Goal: Transaction & Acquisition: Purchase product/service

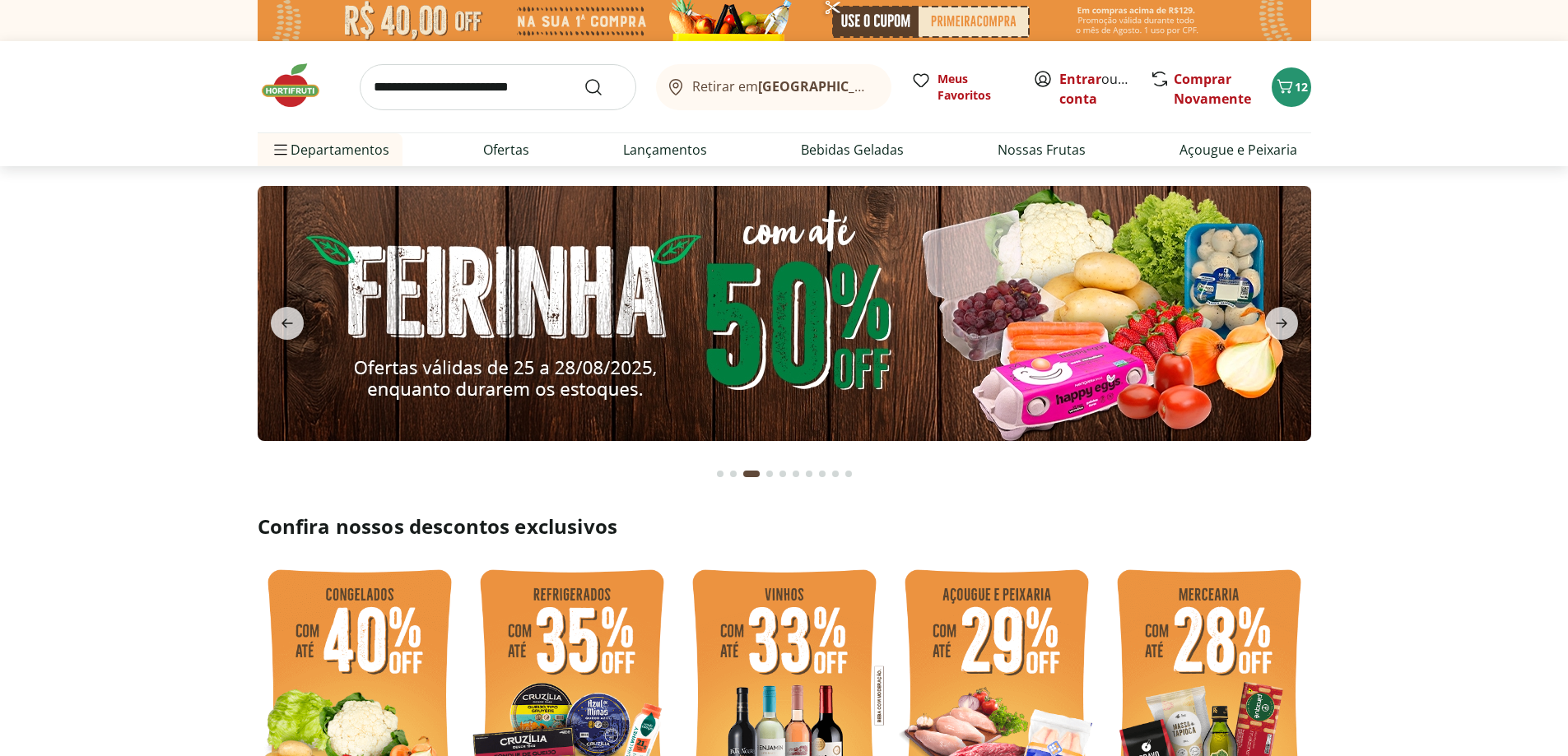
click at [859, 310] on img at bounding box center [784, 314] width 1054 height 255
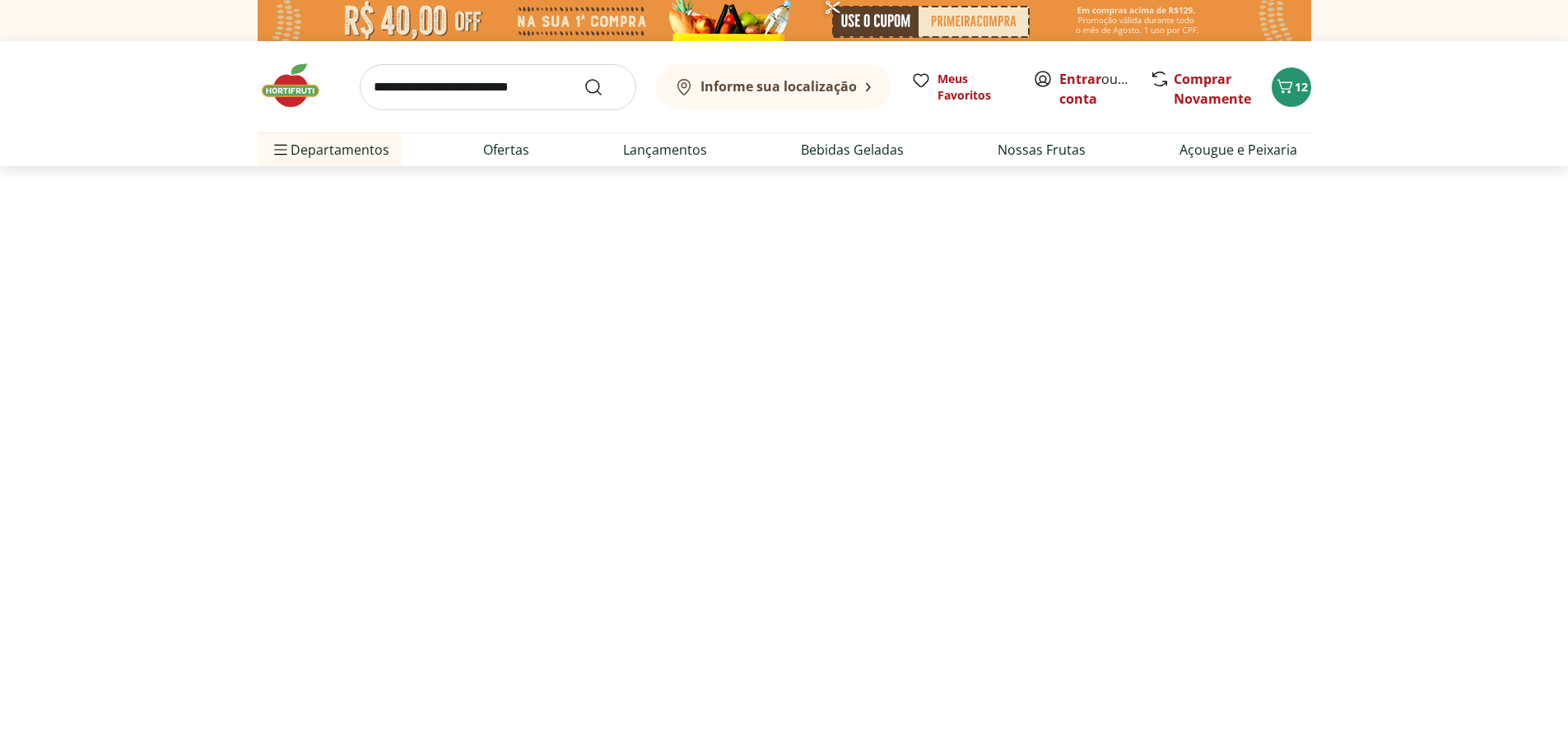
select select "**********"
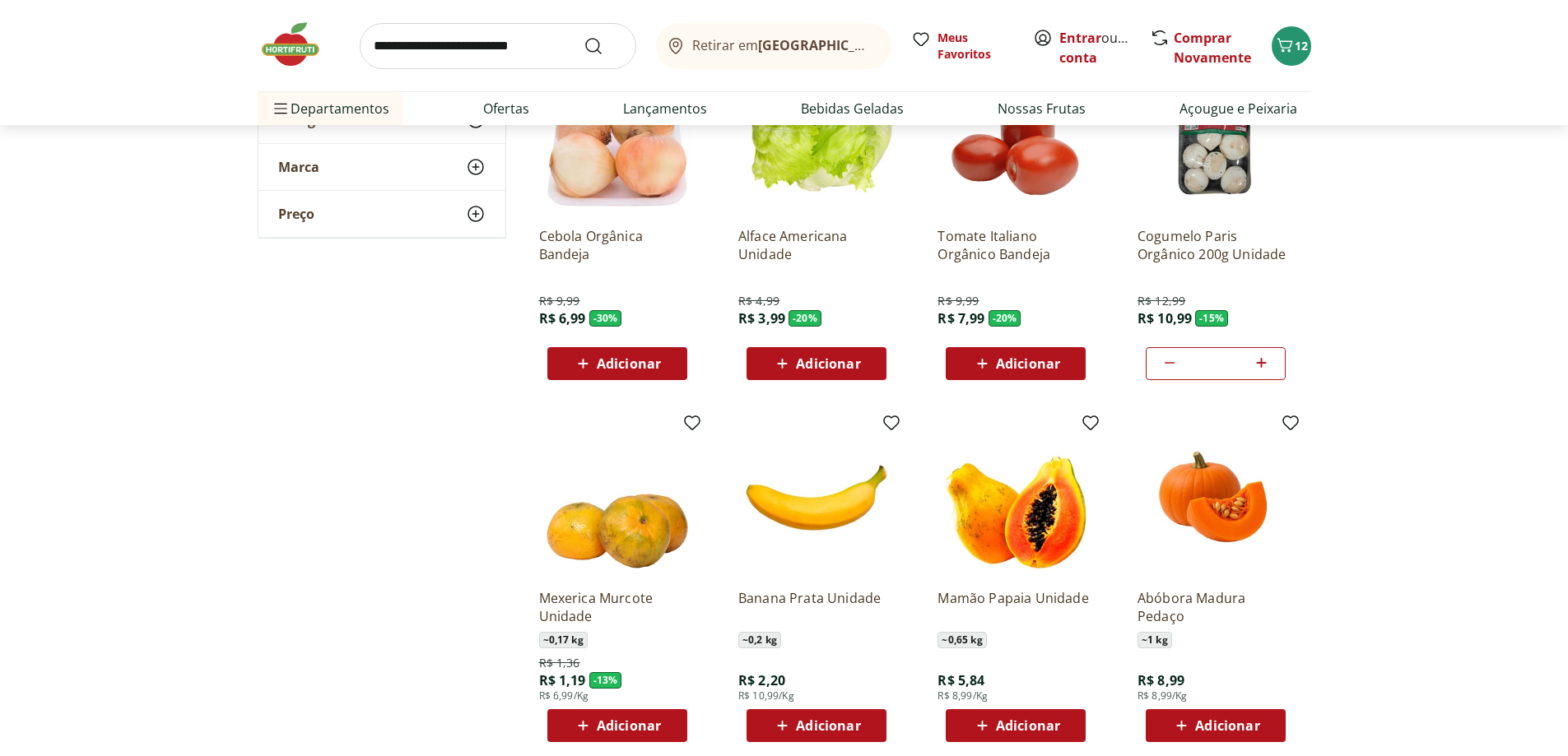
scroll to position [740, 0]
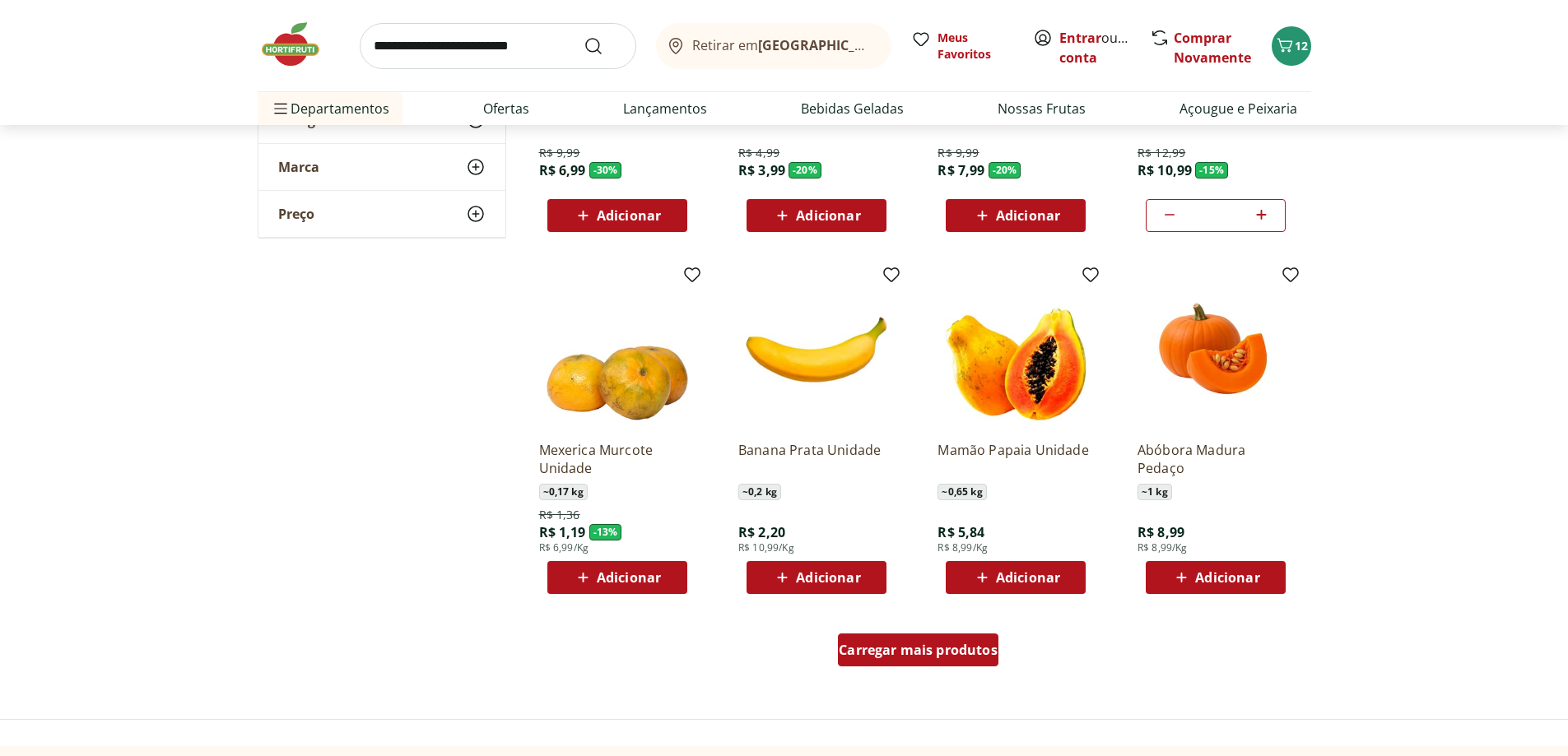
click at [910, 666] on div "Carregar mais produtos" at bounding box center [918, 649] width 161 height 33
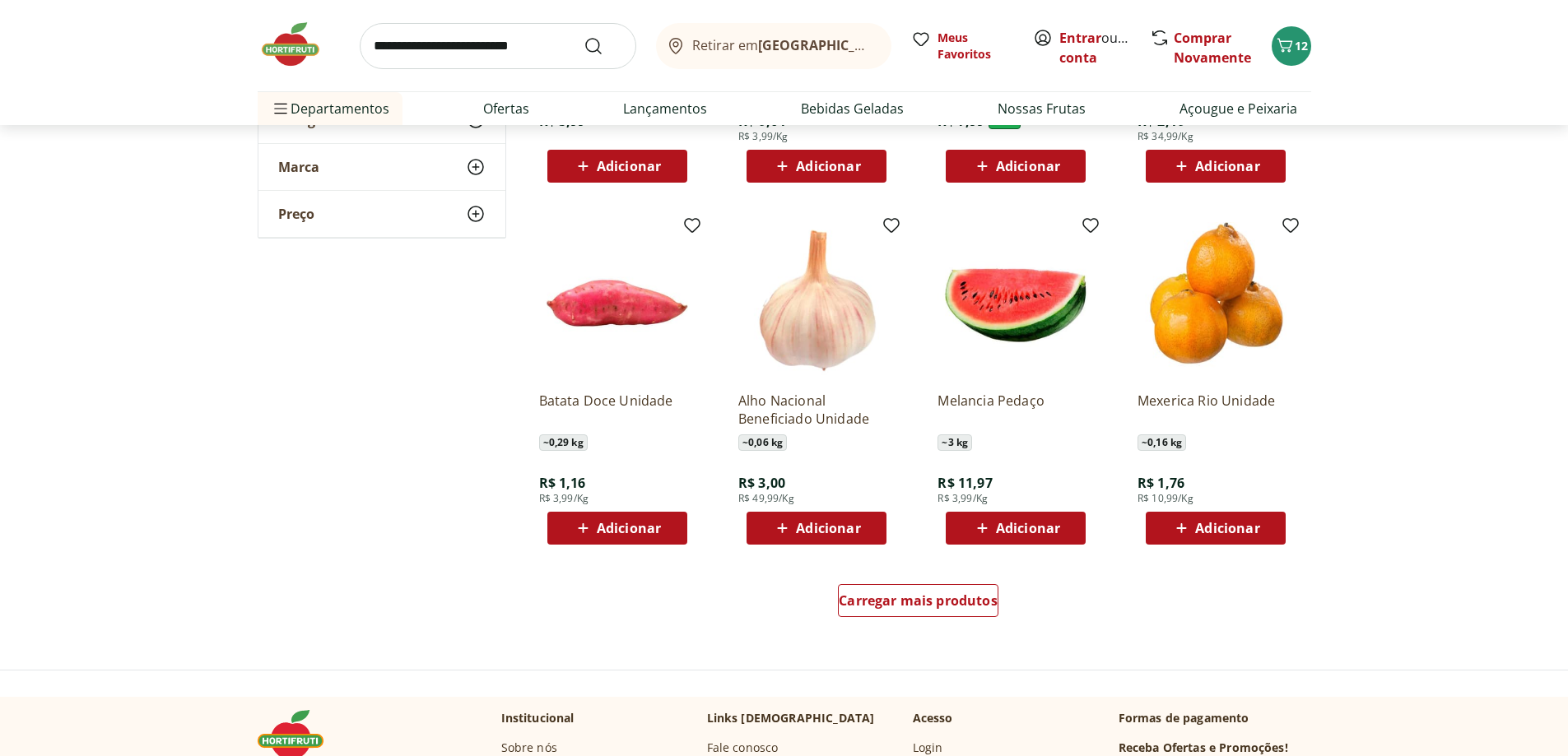
scroll to position [1893, 0]
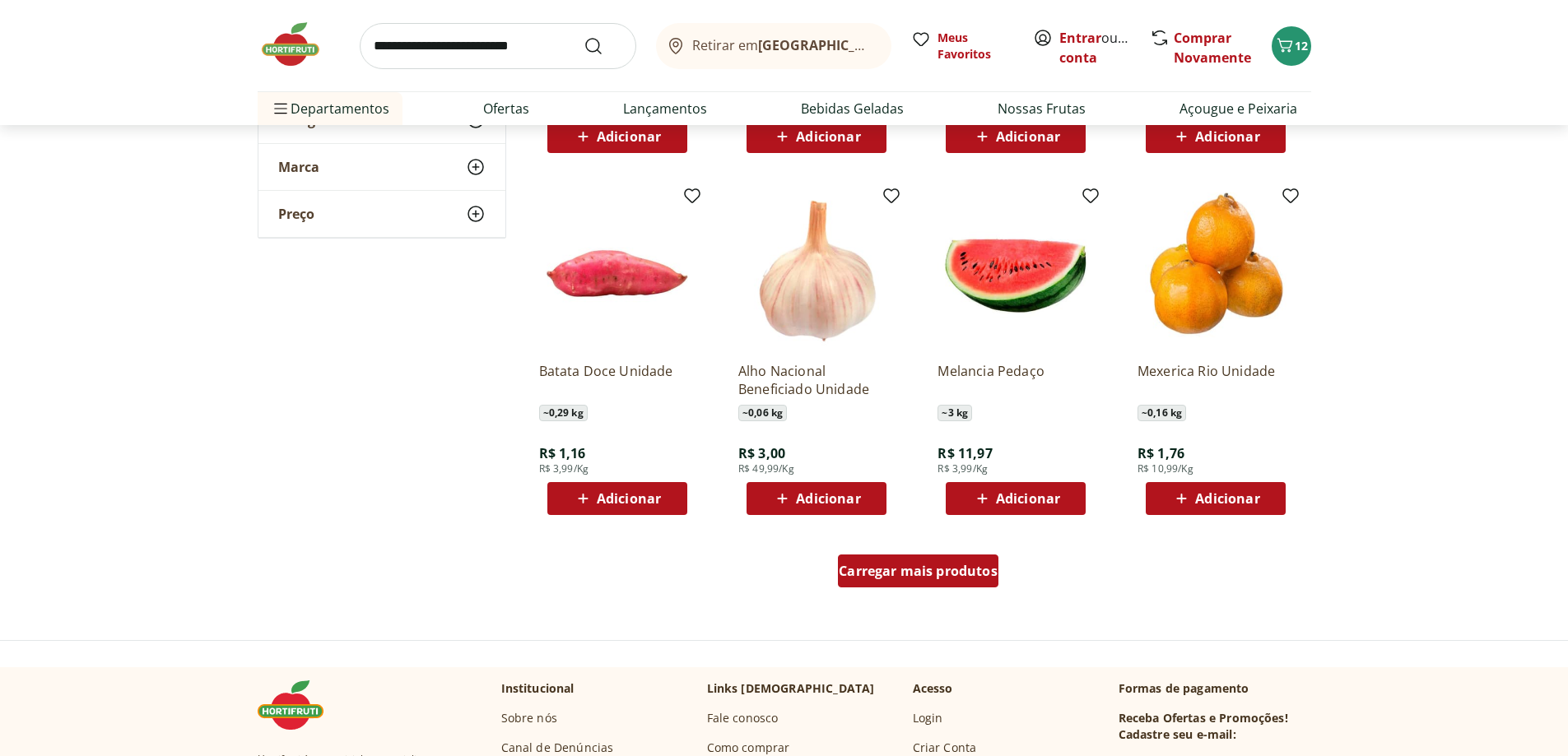
click at [968, 577] on span "Carregar mais produtos" at bounding box center [918, 571] width 159 height 13
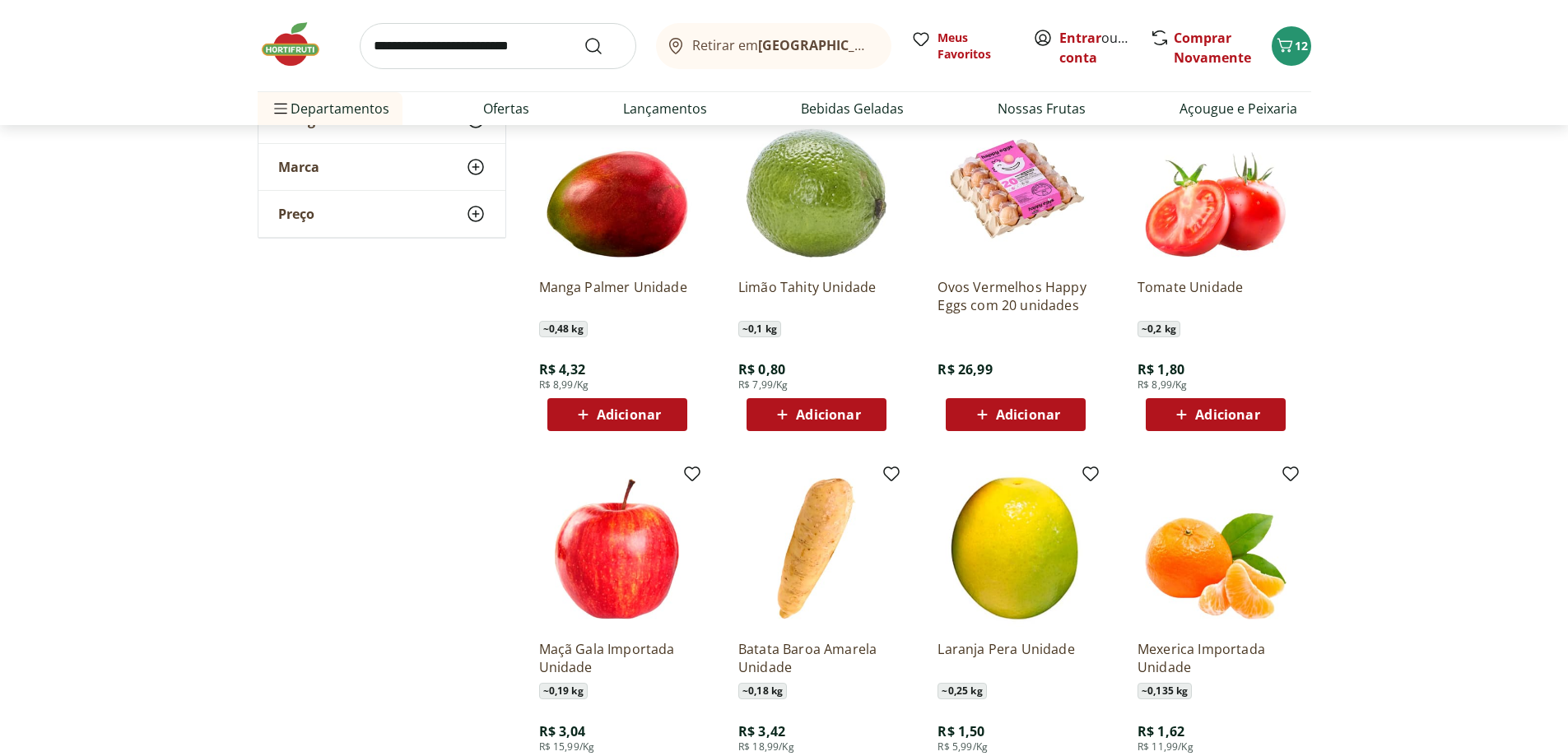
scroll to position [2386, 0]
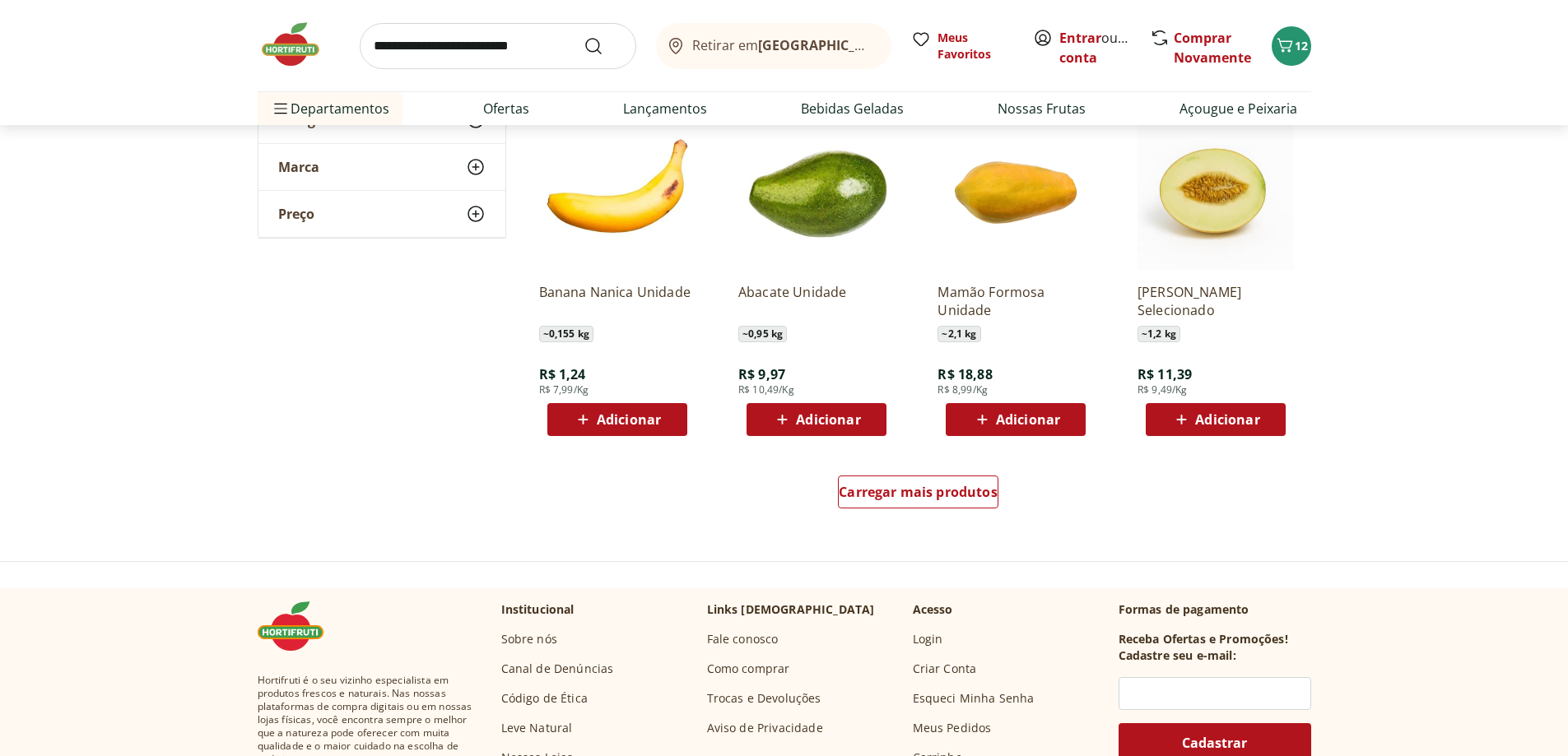
scroll to position [3209, 0]
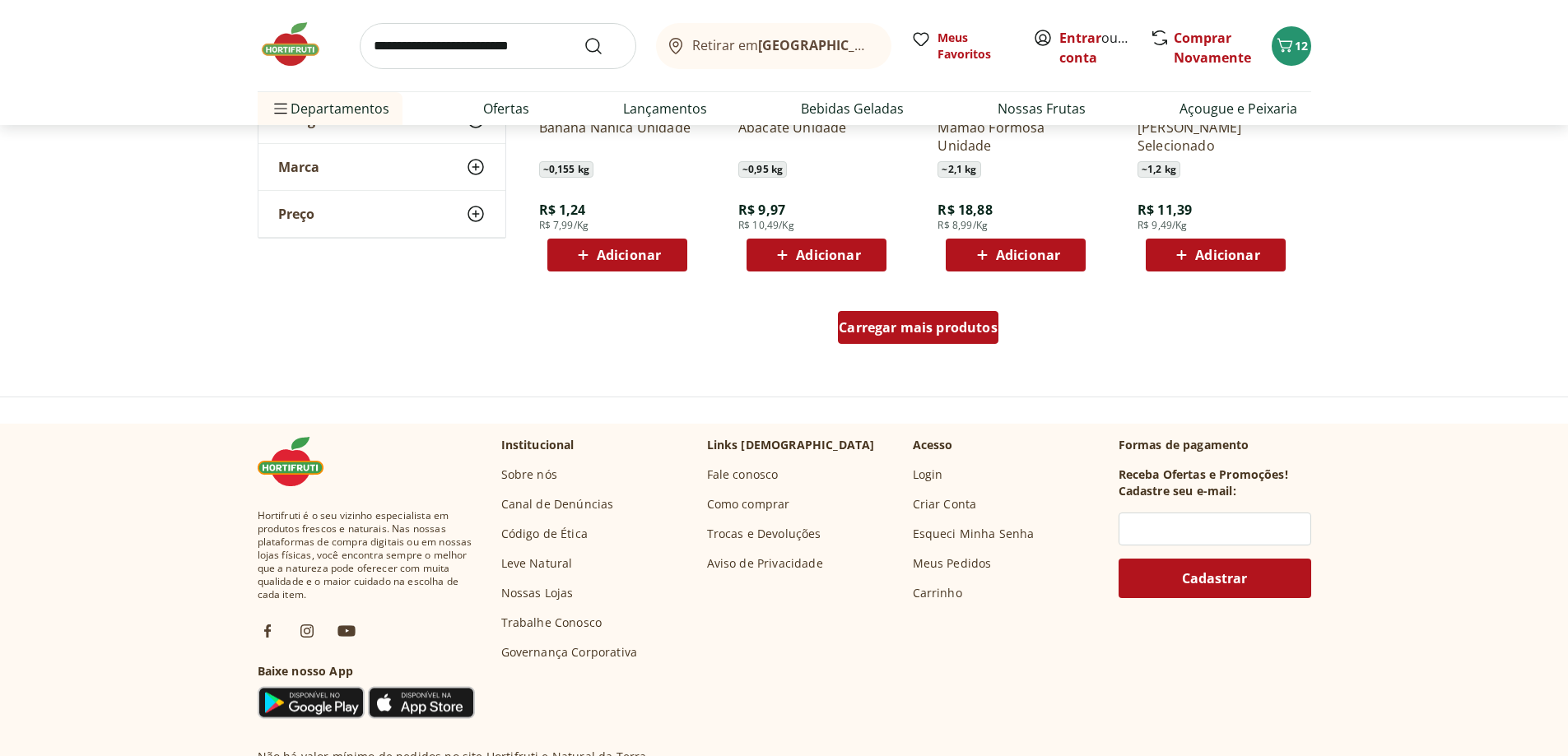
click at [909, 316] on div "Carregar mais produtos" at bounding box center [918, 327] width 161 height 33
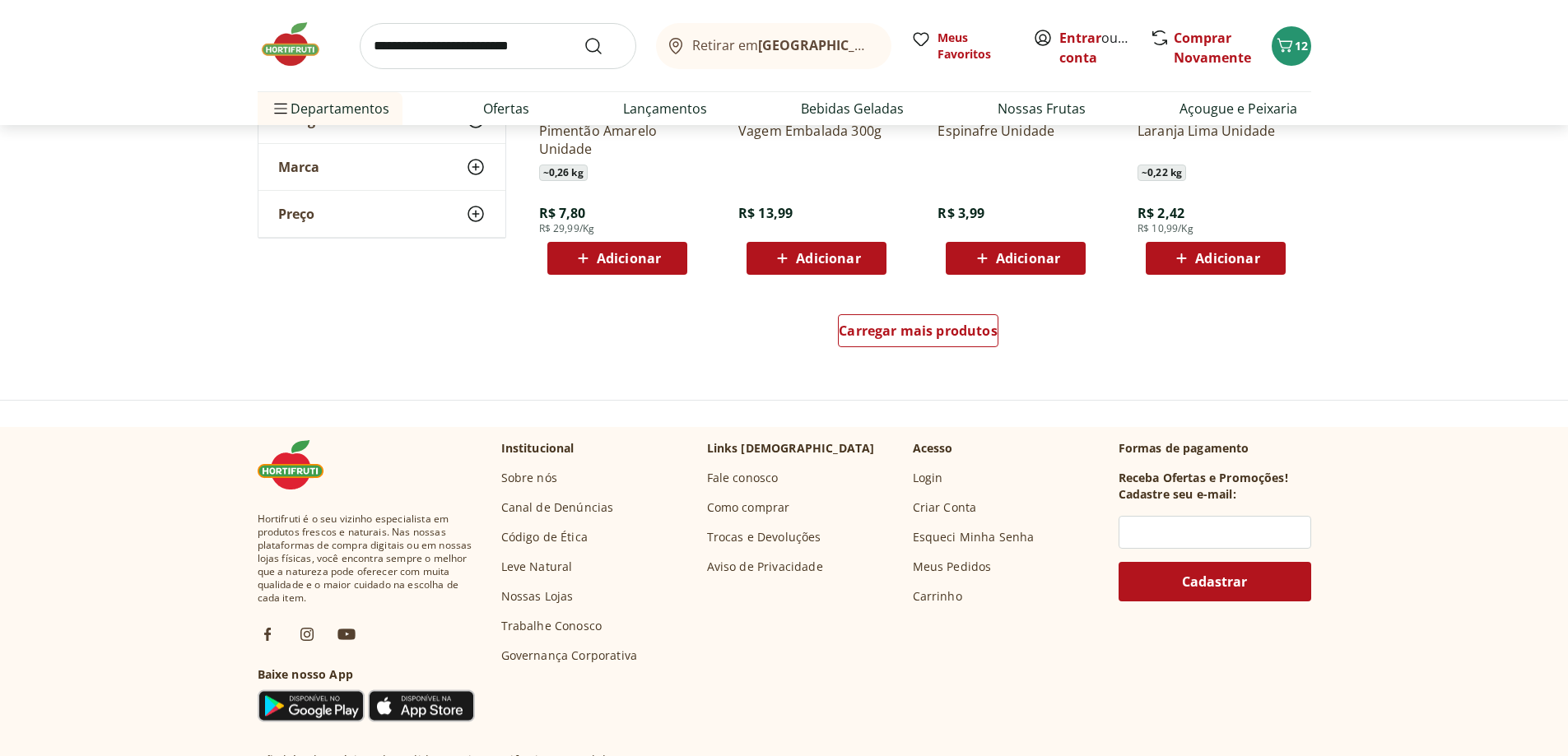
scroll to position [4032, 0]
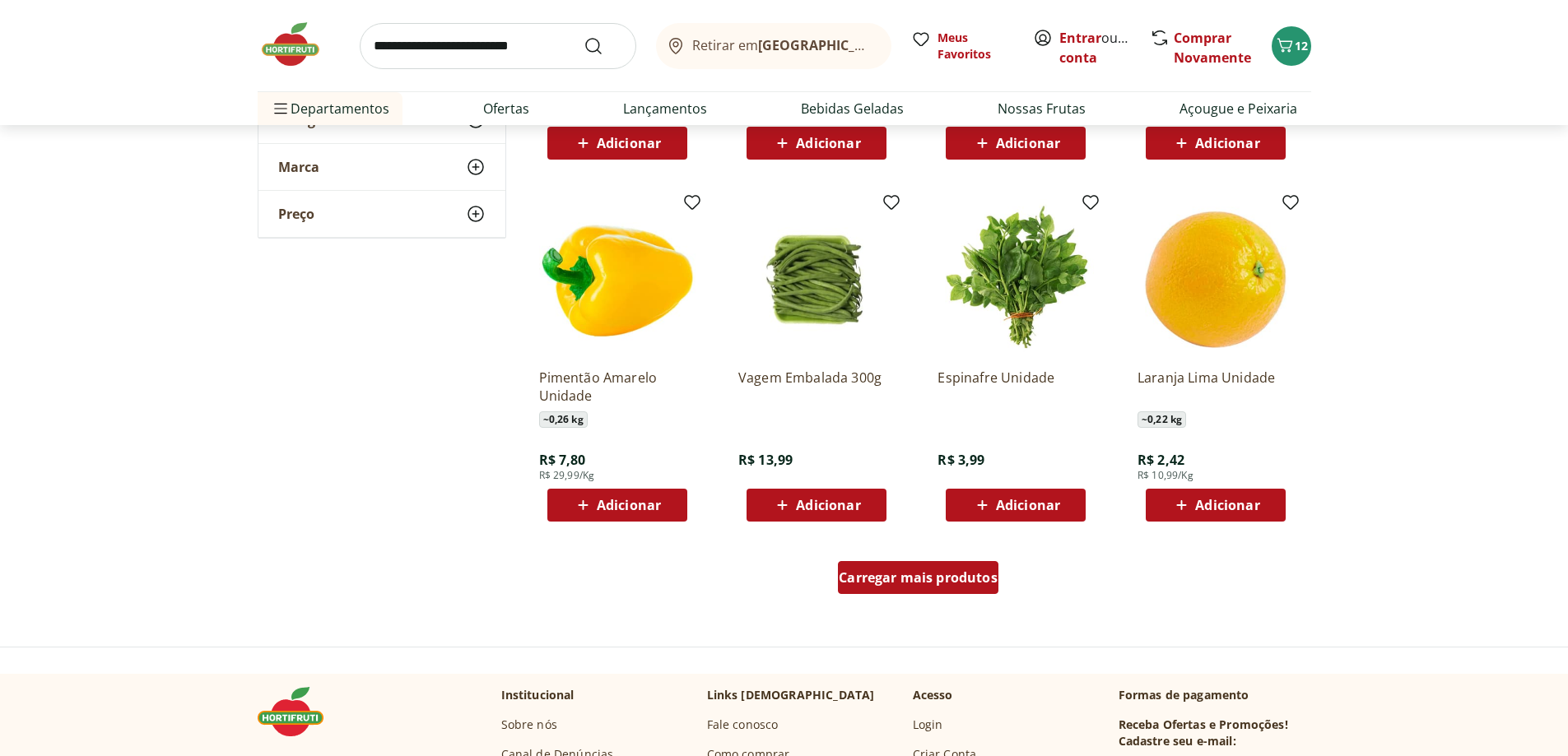
click at [942, 589] on div "Carregar mais produtos" at bounding box center [918, 577] width 161 height 33
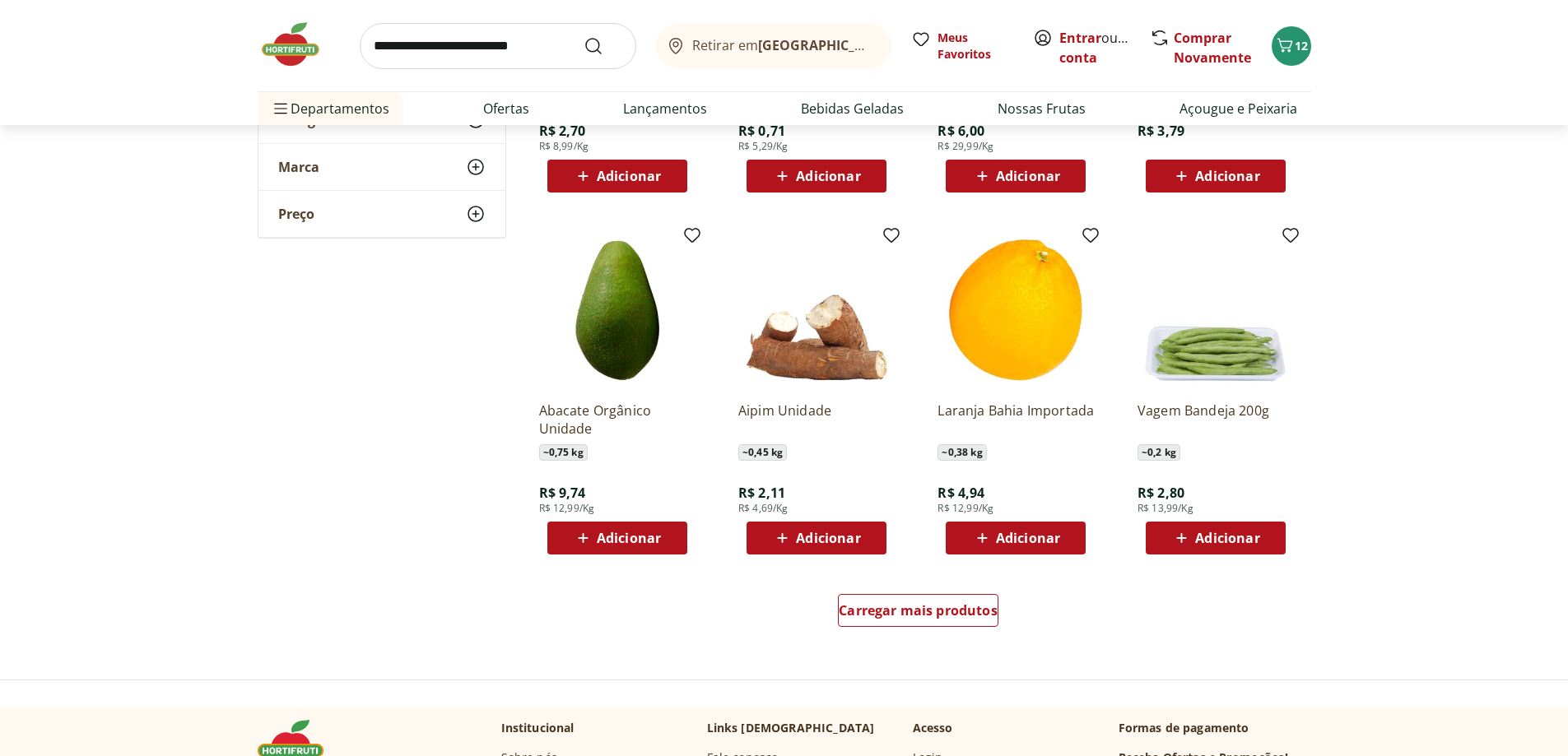
scroll to position [5101, 0]
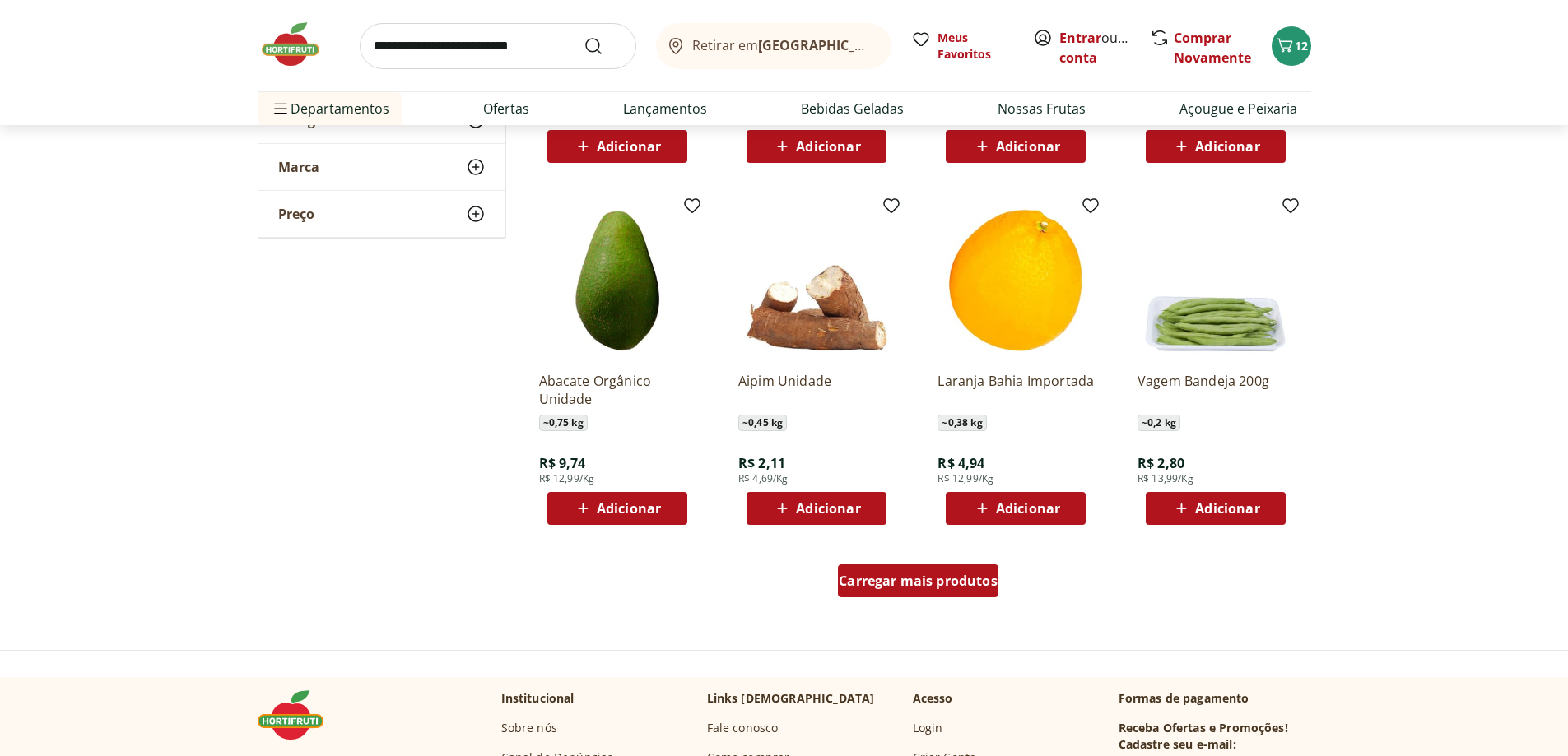
click at [928, 576] on span "Carregar mais produtos" at bounding box center [918, 580] width 159 height 13
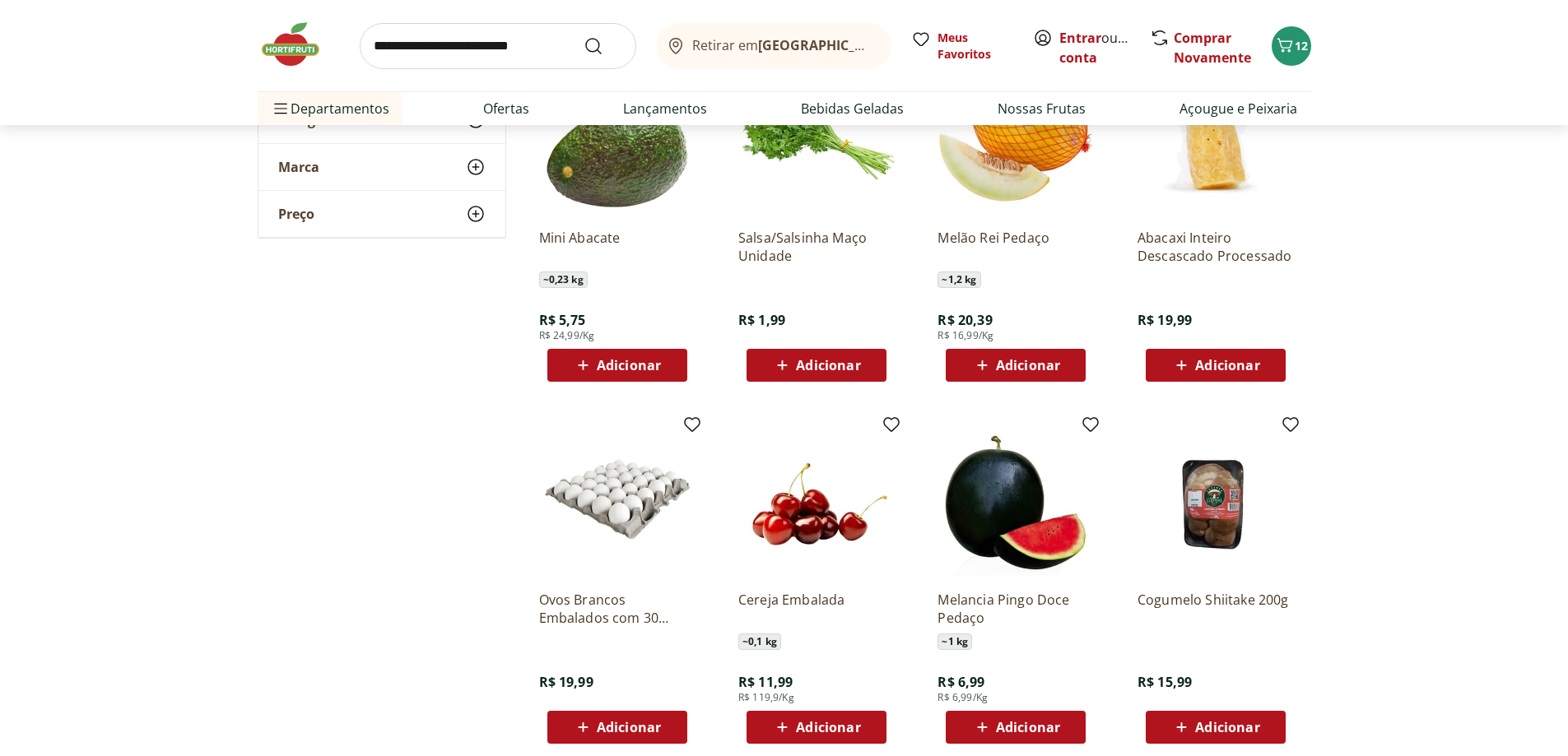
scroll to position [5595, 0]
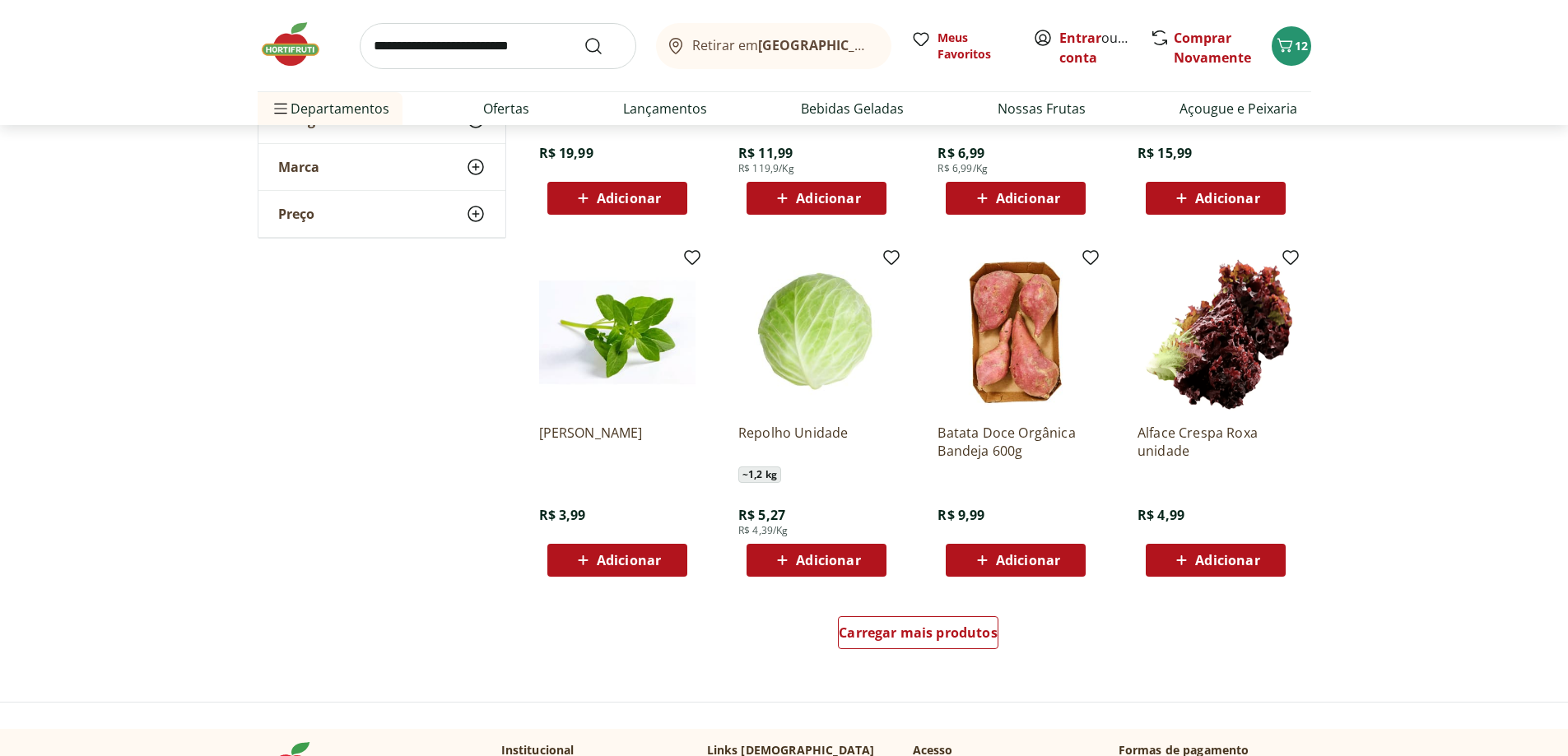
scroll to position [6171, 0]
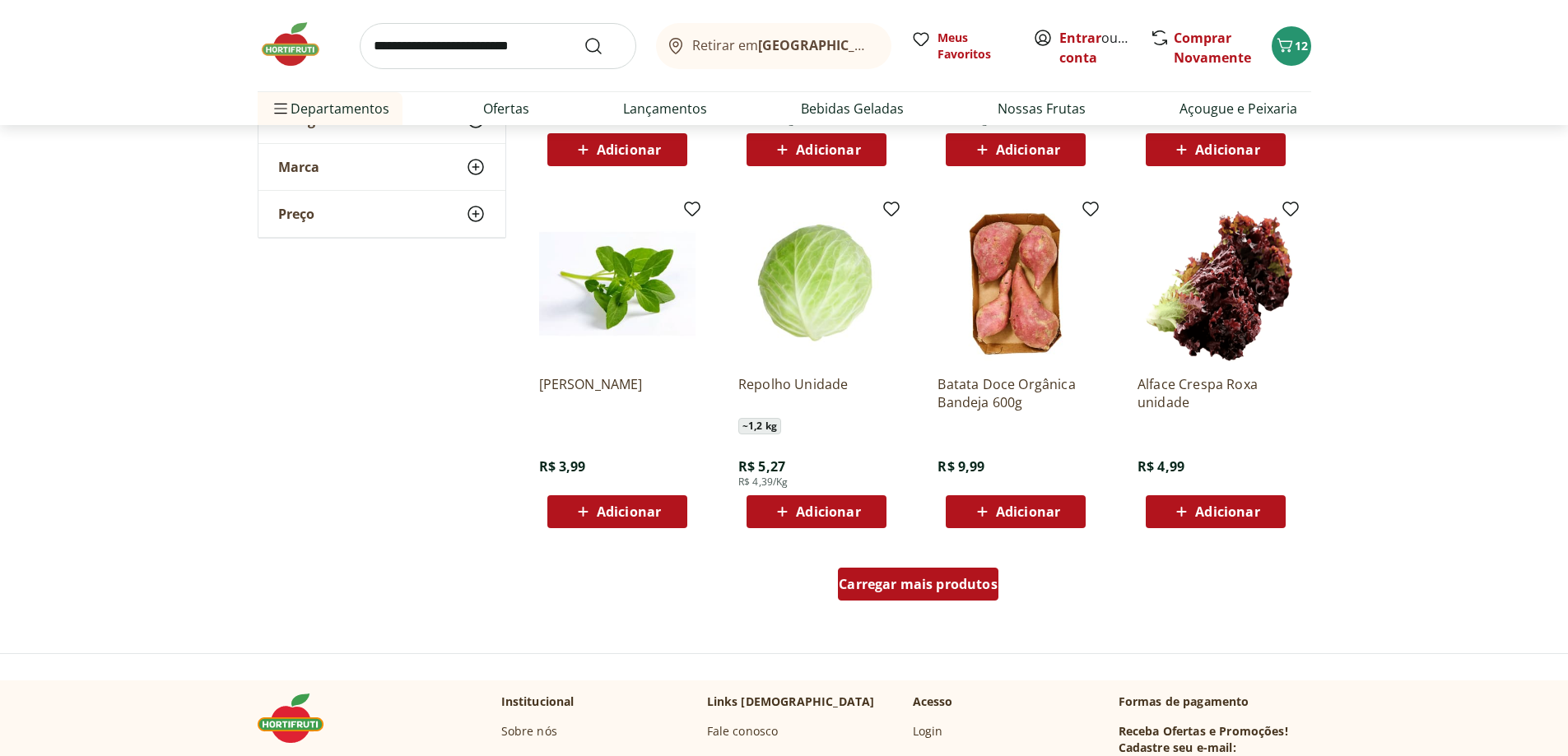
click at [958, 588] on span "Carregar mais produtos" at bounding box center [918, 584] width 159 height 13
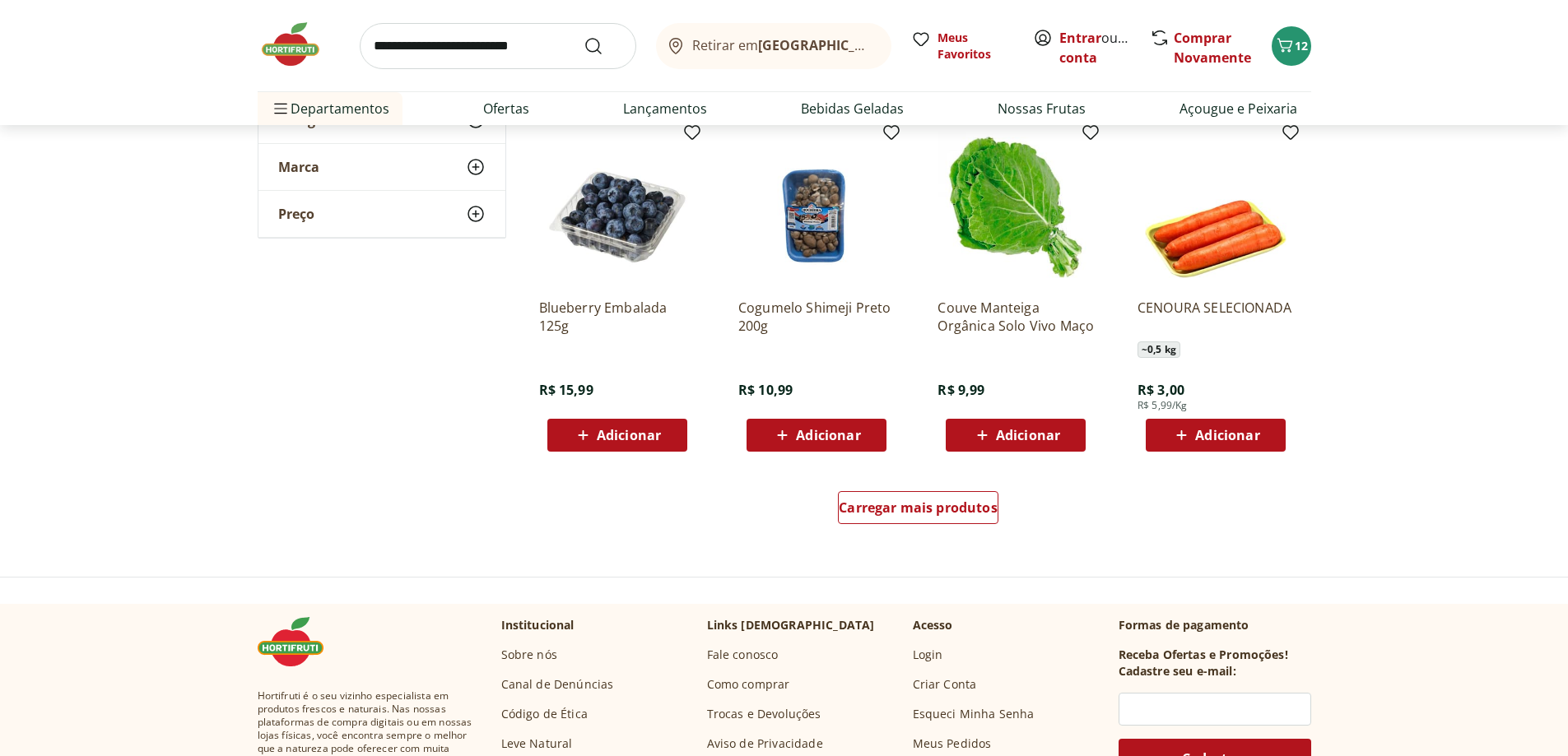
scroll to position [7323, 0]
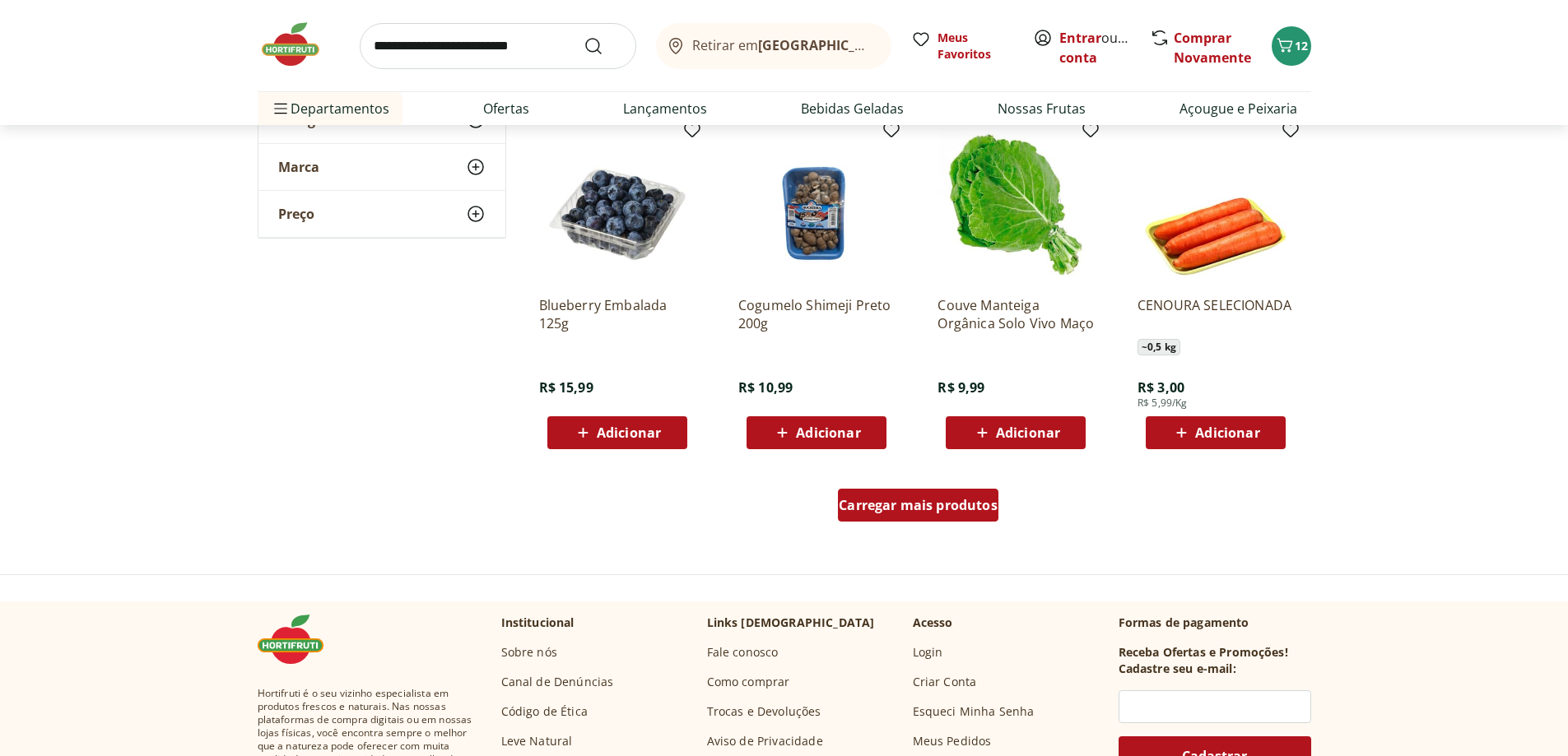
click at [973, 505] on span "Carregar mais produtos" at bounding box center [918, 505] width 159 height 13
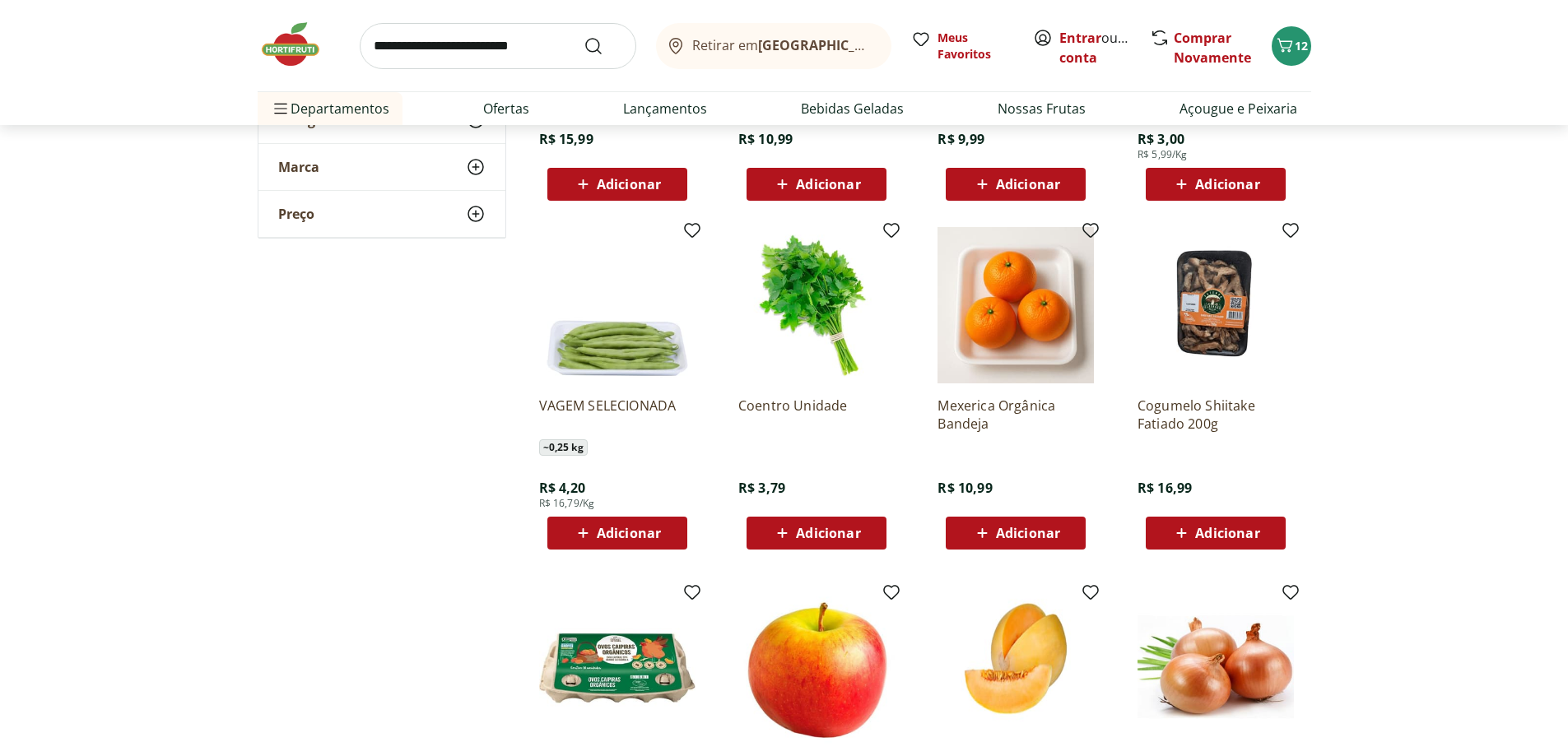
scroll to position [7652, 0]
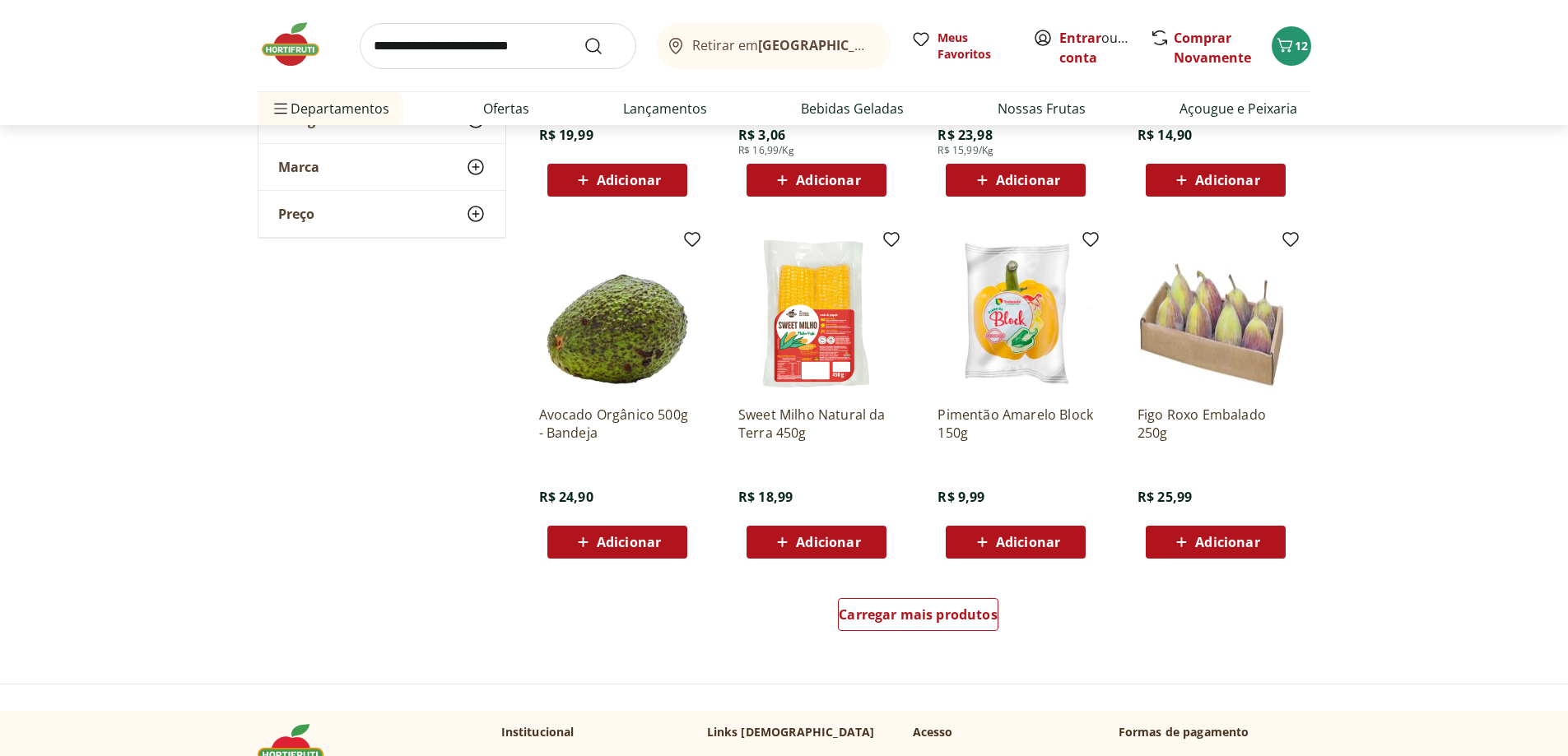
scroll to position [8557, 0]
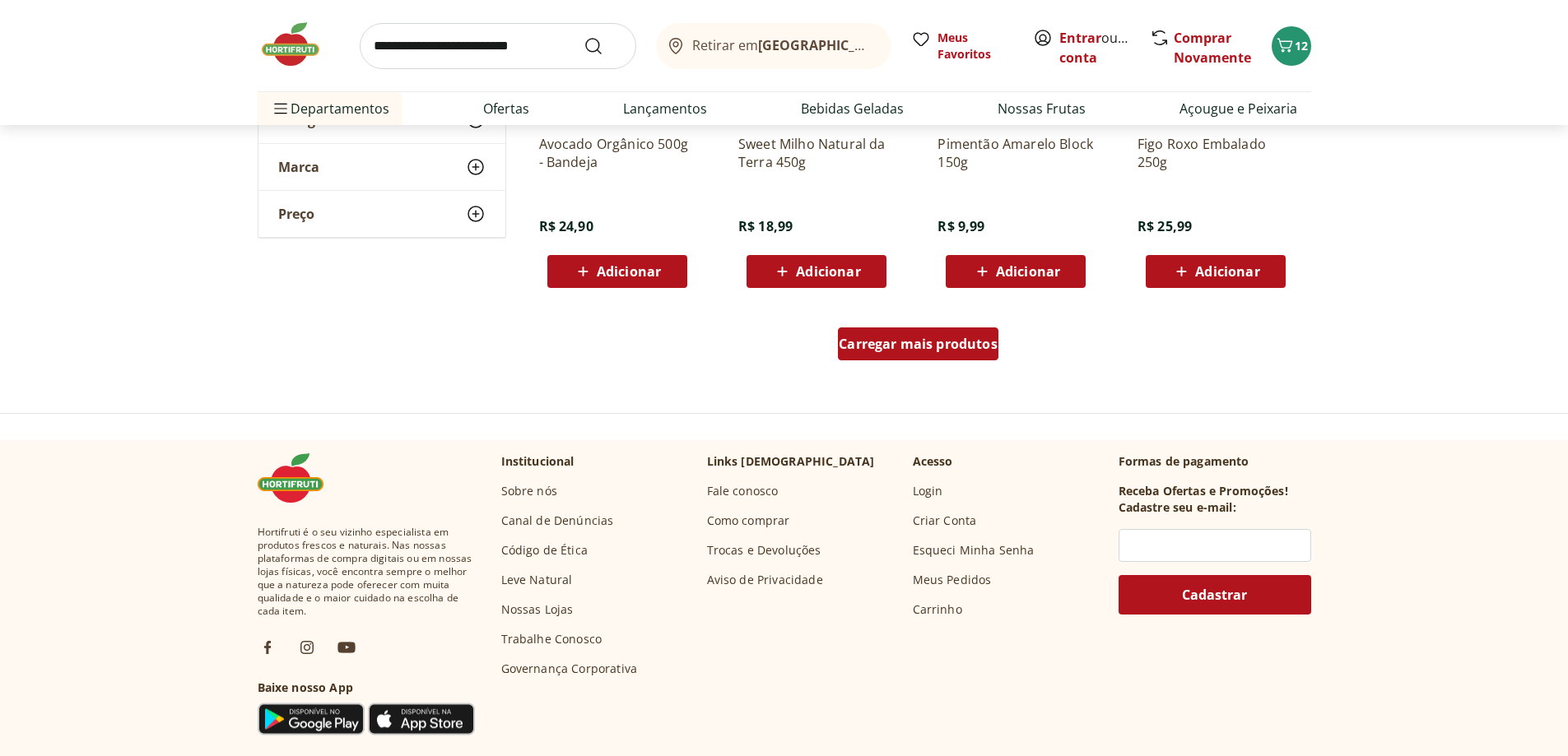
click at [894, 349] on span "Carregar mais produtos" at bounding box center [918, 344] width 159 height 13
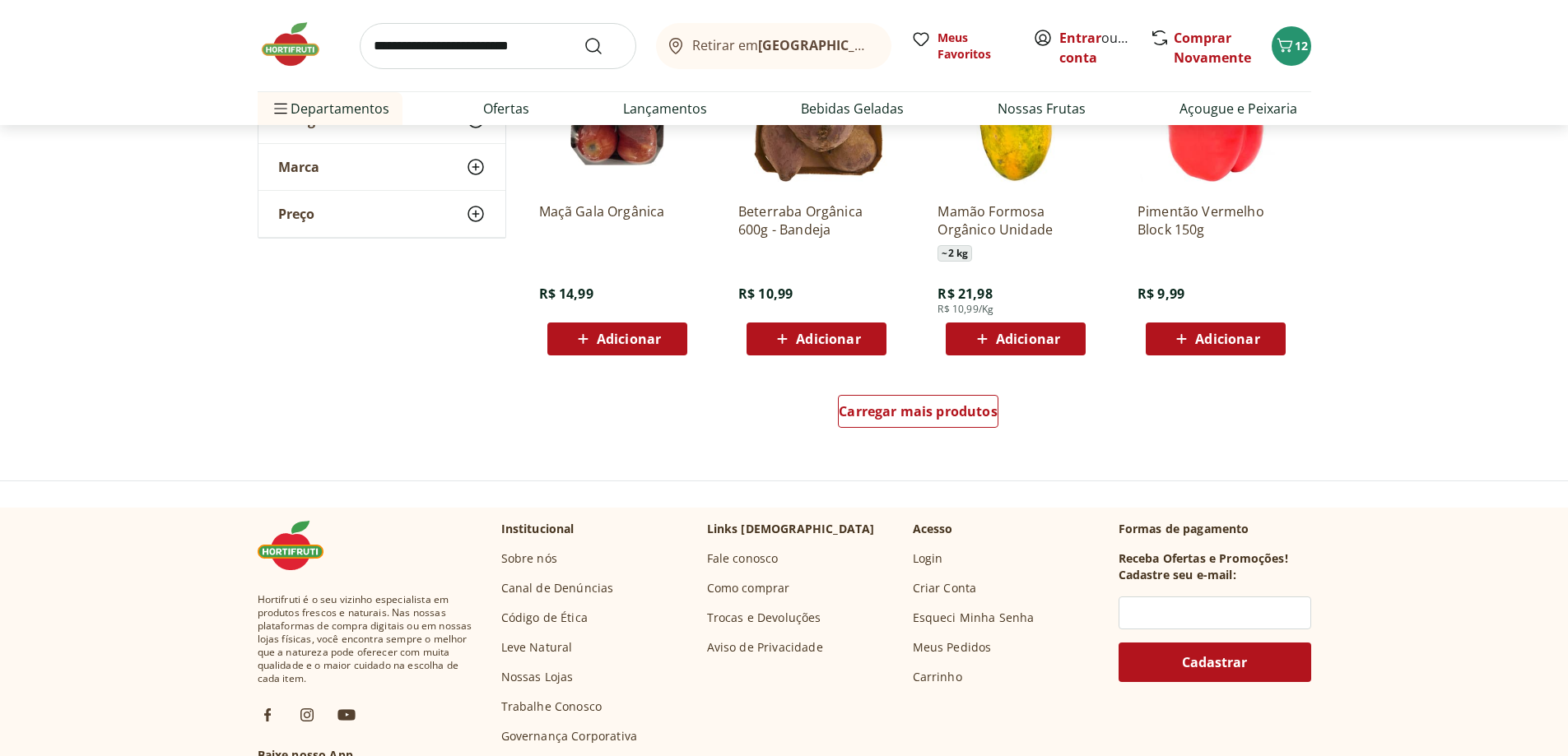
scroll to position [9462, 0]
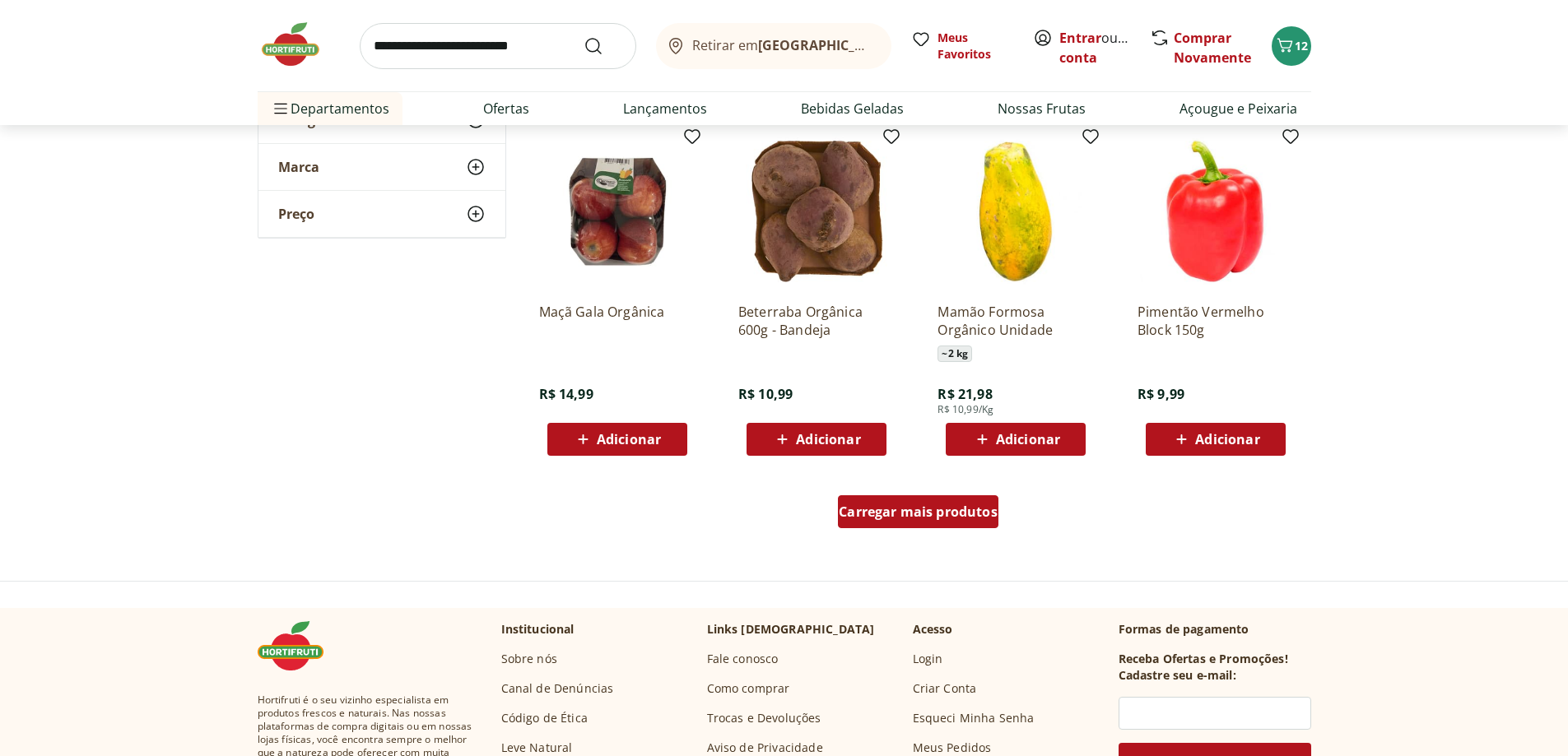
click at [949, 500] on div "Carregar mais produtos" at bounding box center [918, 511] width 161 height 33
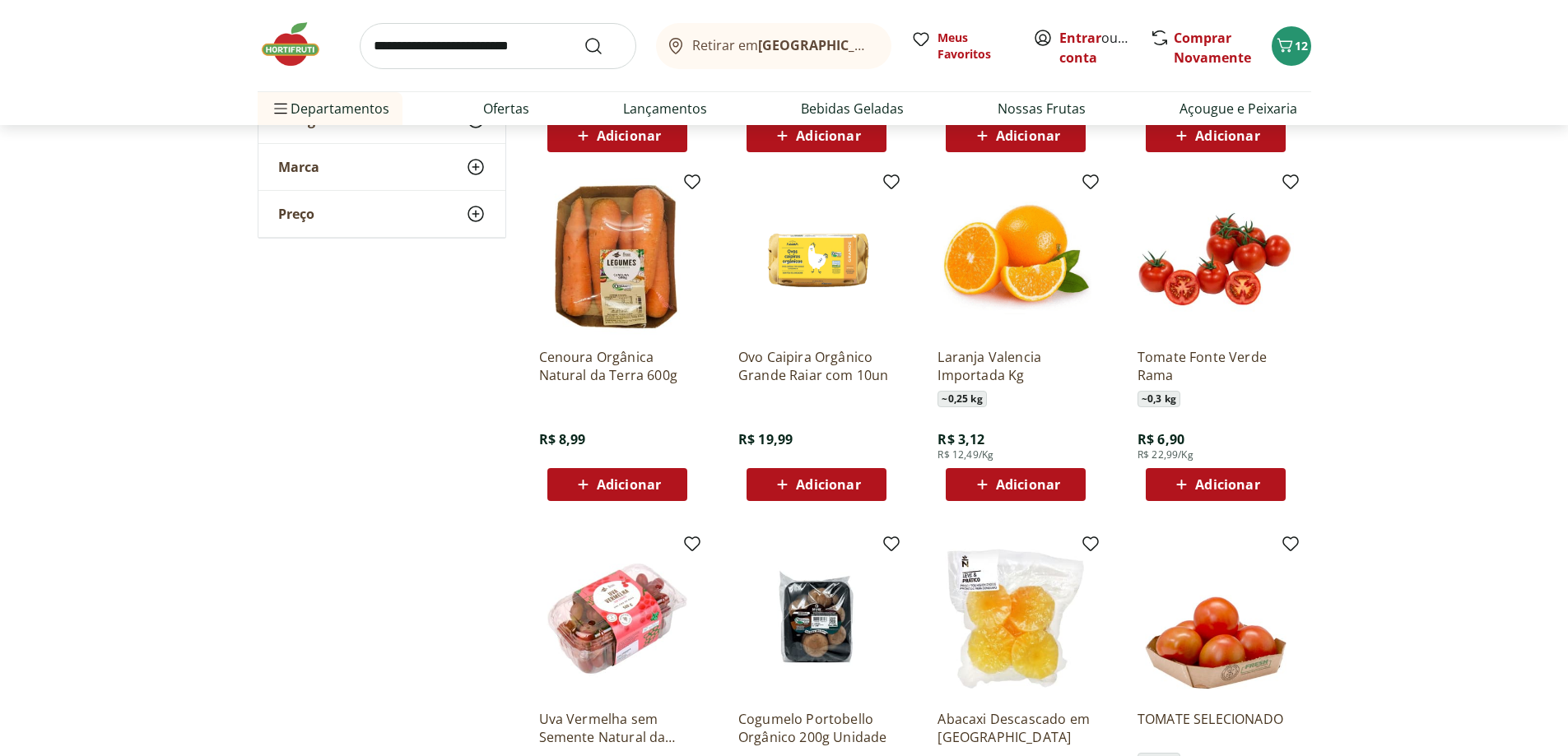
scroll to position [9792, 0]
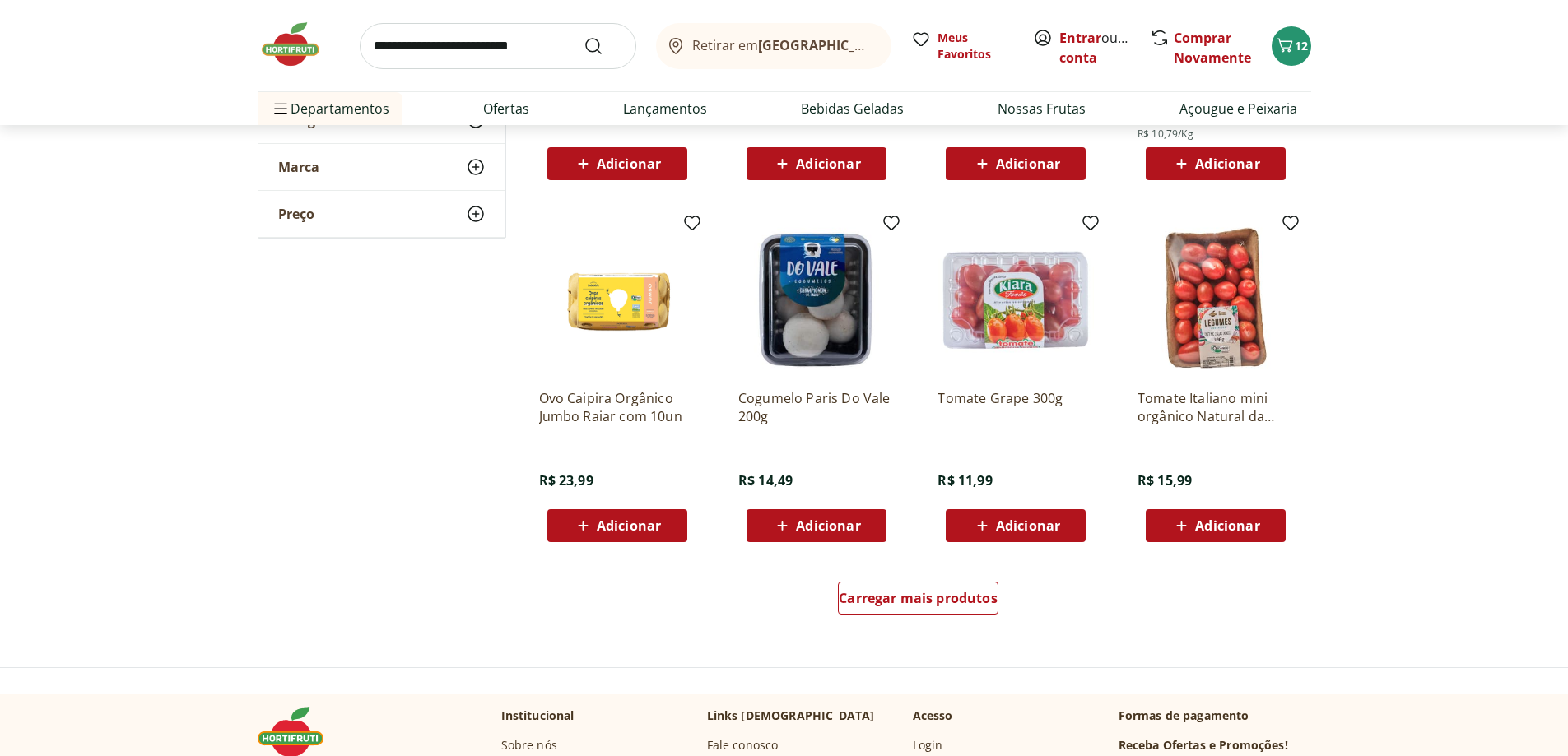
scroll to position [10450, 0]
click at [962, 591] on span "Carregar mais produtos" at bounding box center [918, 597] width 159 height 13
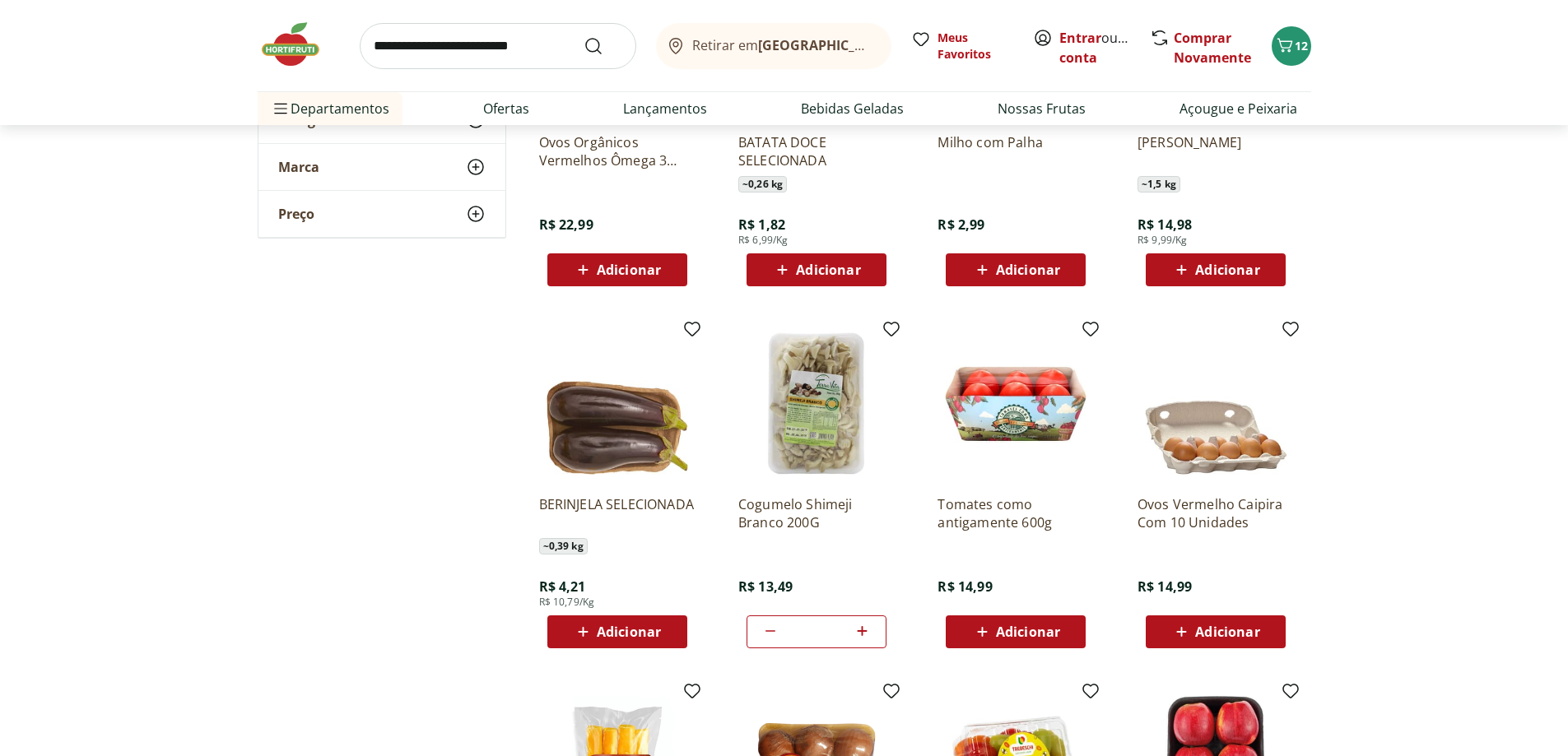
scroll to position [10943, 0]
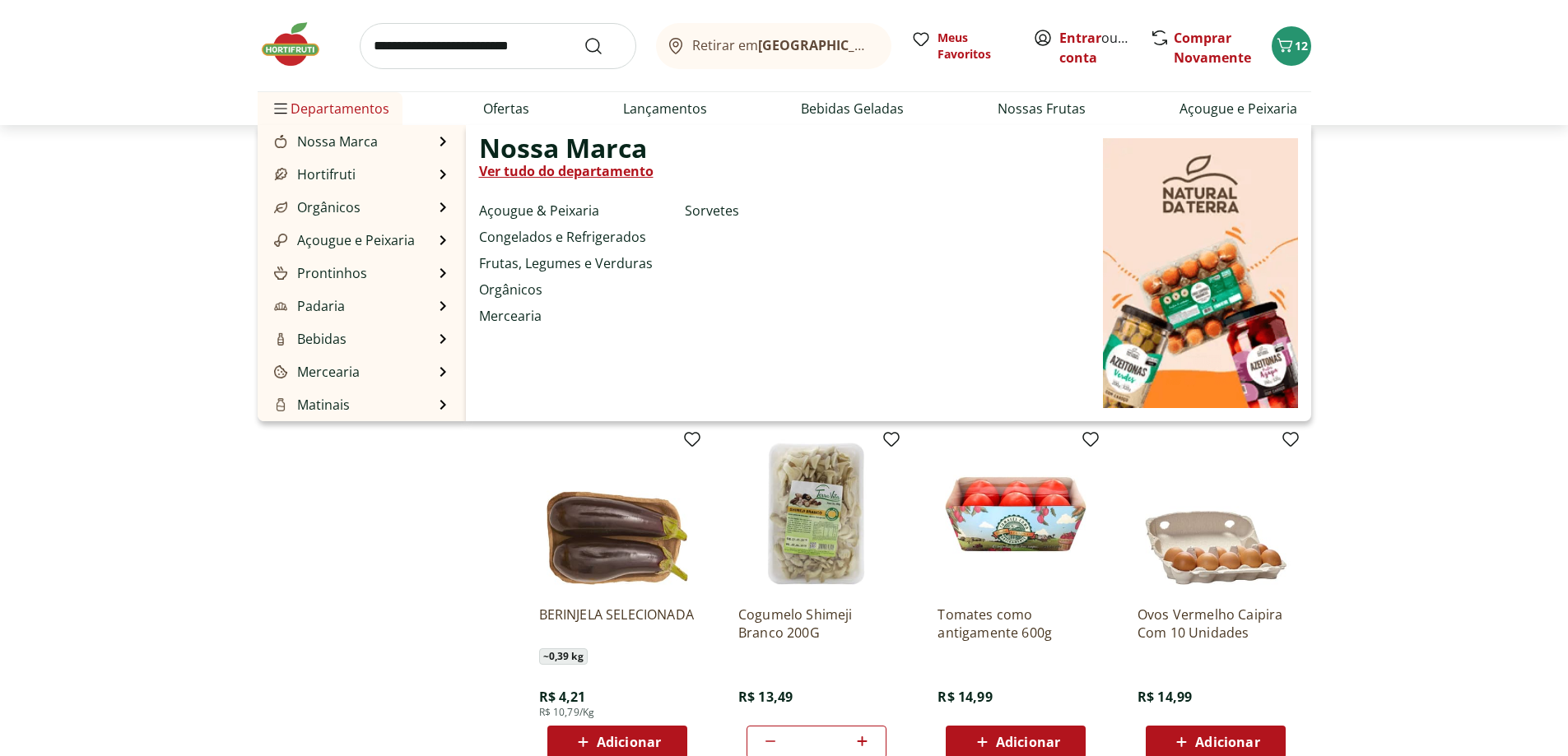
click at [336, 117] on span "Departamentos" at bounding box center [330, 109] width 118 height 40
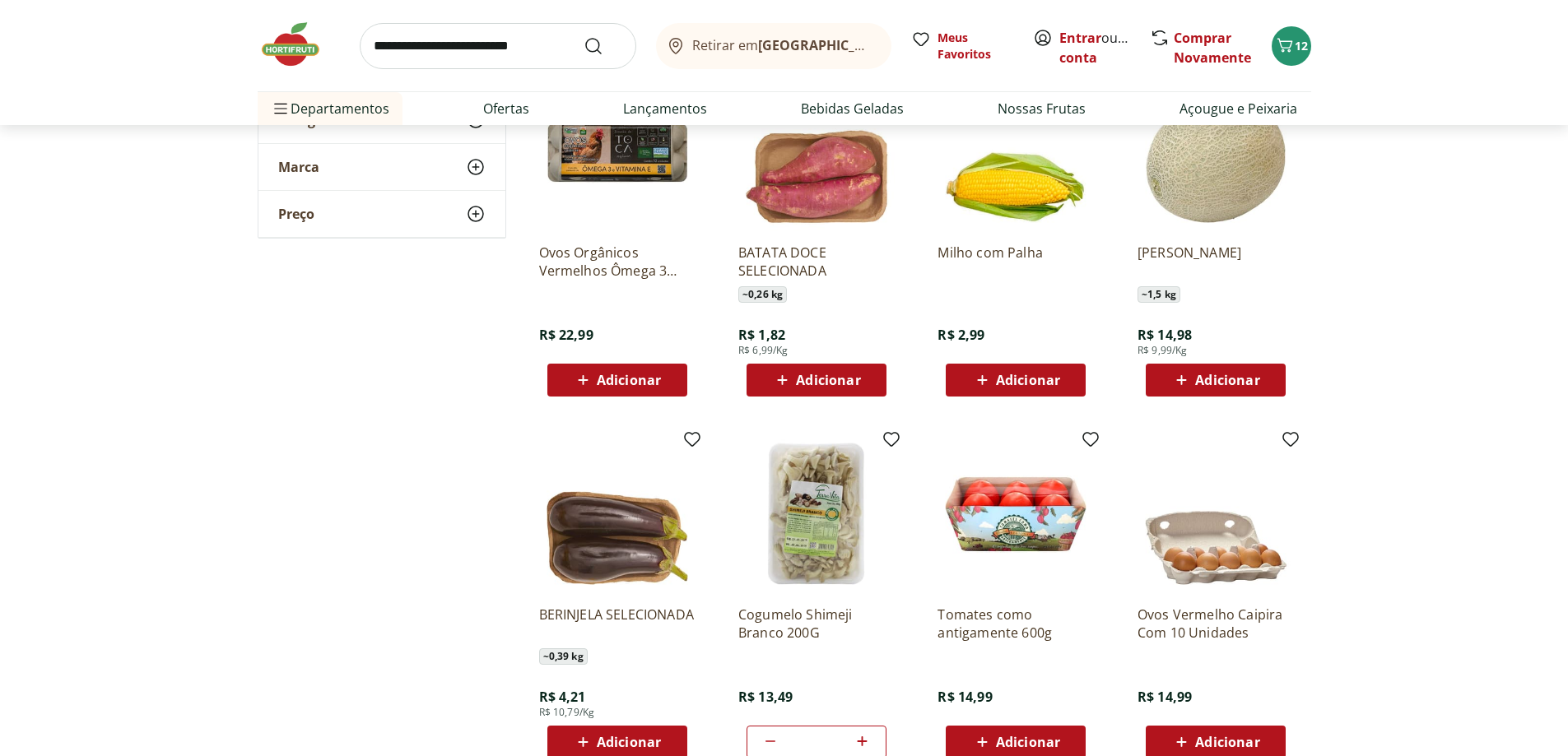
click at [274, 42] on img at bounding box center [299, 44] width 82 height 49
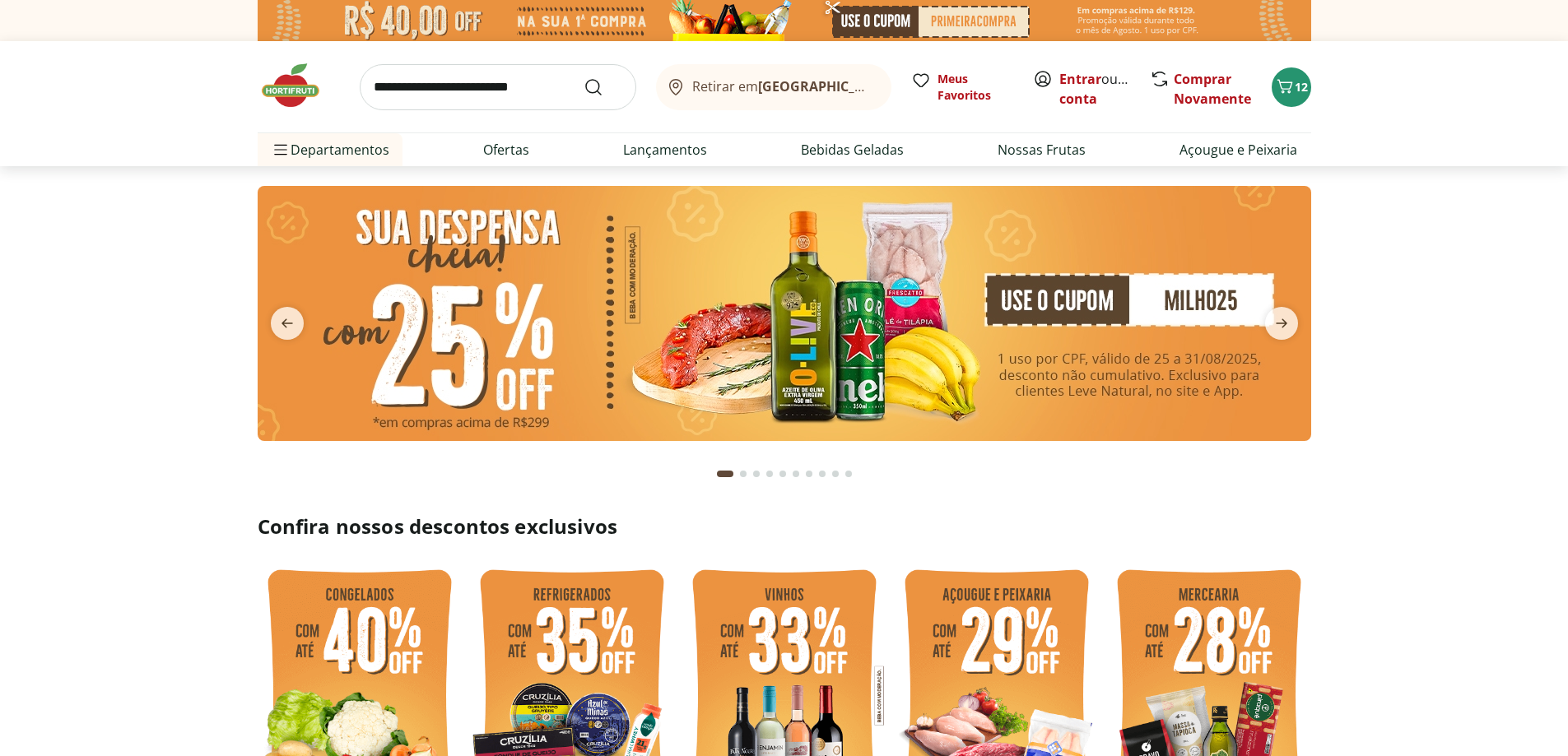
click at [618, 331] on img at bounding box center [784, 314] width 1054 height 255
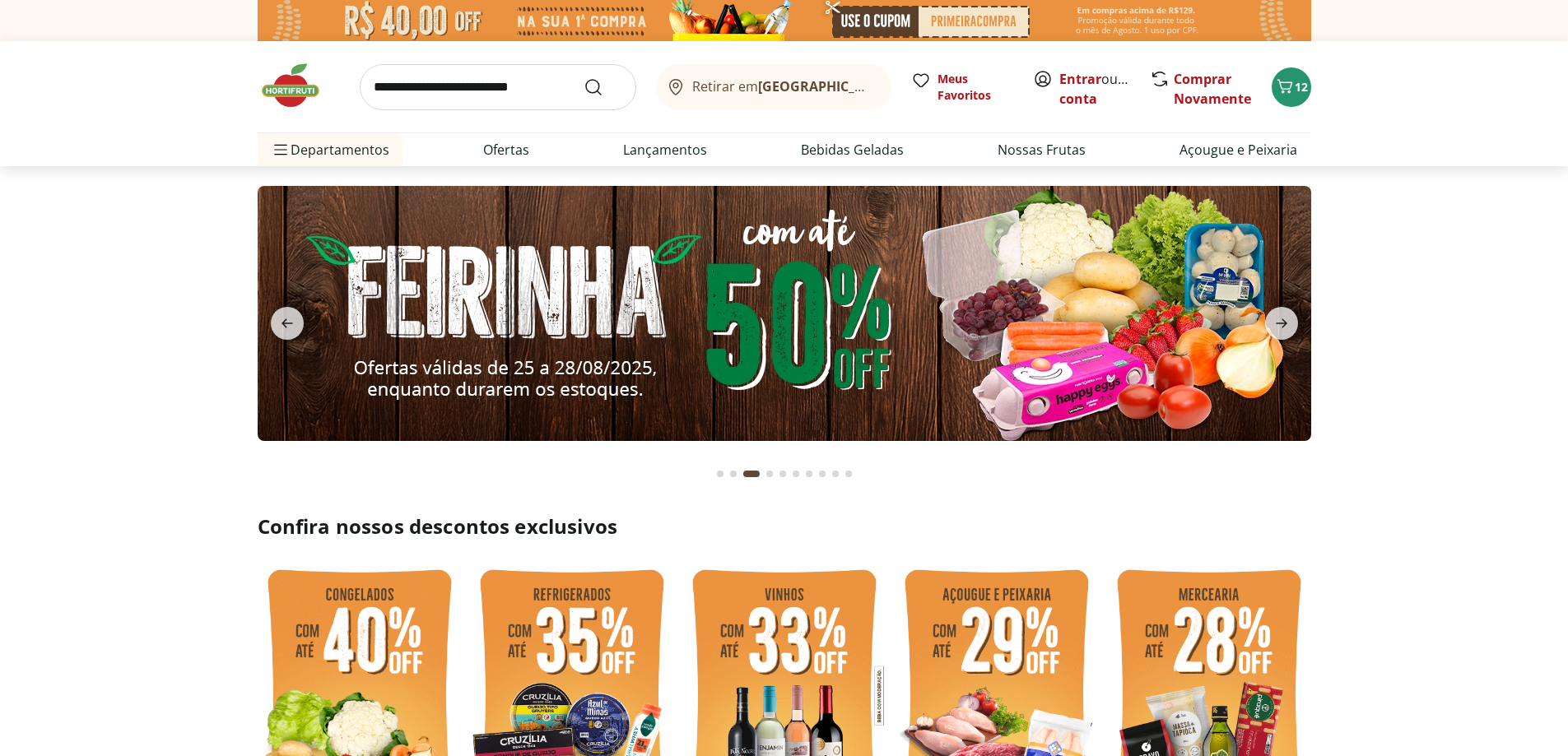
click at [719, 475] on div "Go to page 1 from fs-carousel" at bounding box center [719, 473] width 6 height 6
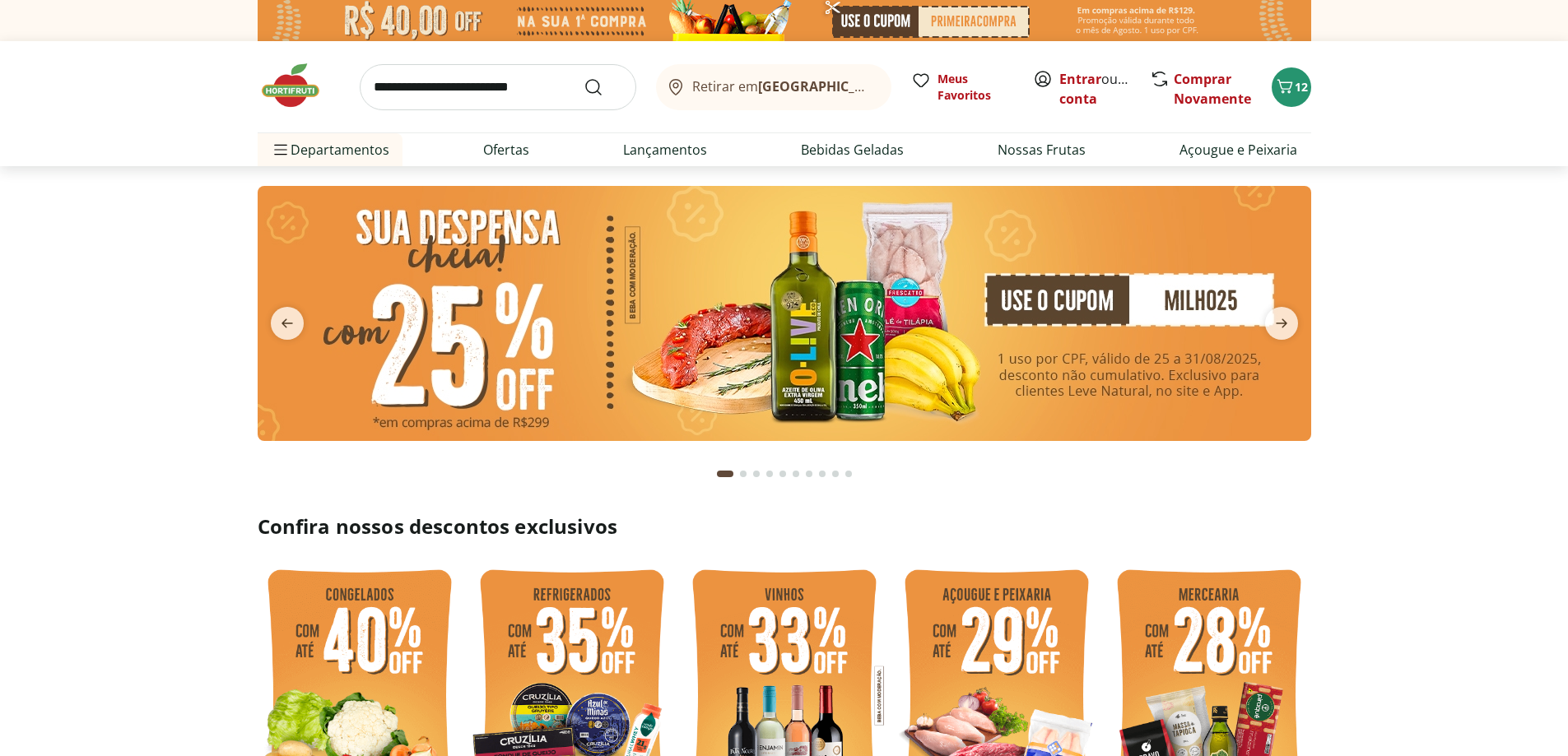
click at [746, 474] on button "Go to page 2 from fs-carousel" at bounding box center [743, 473] width 13 height 40
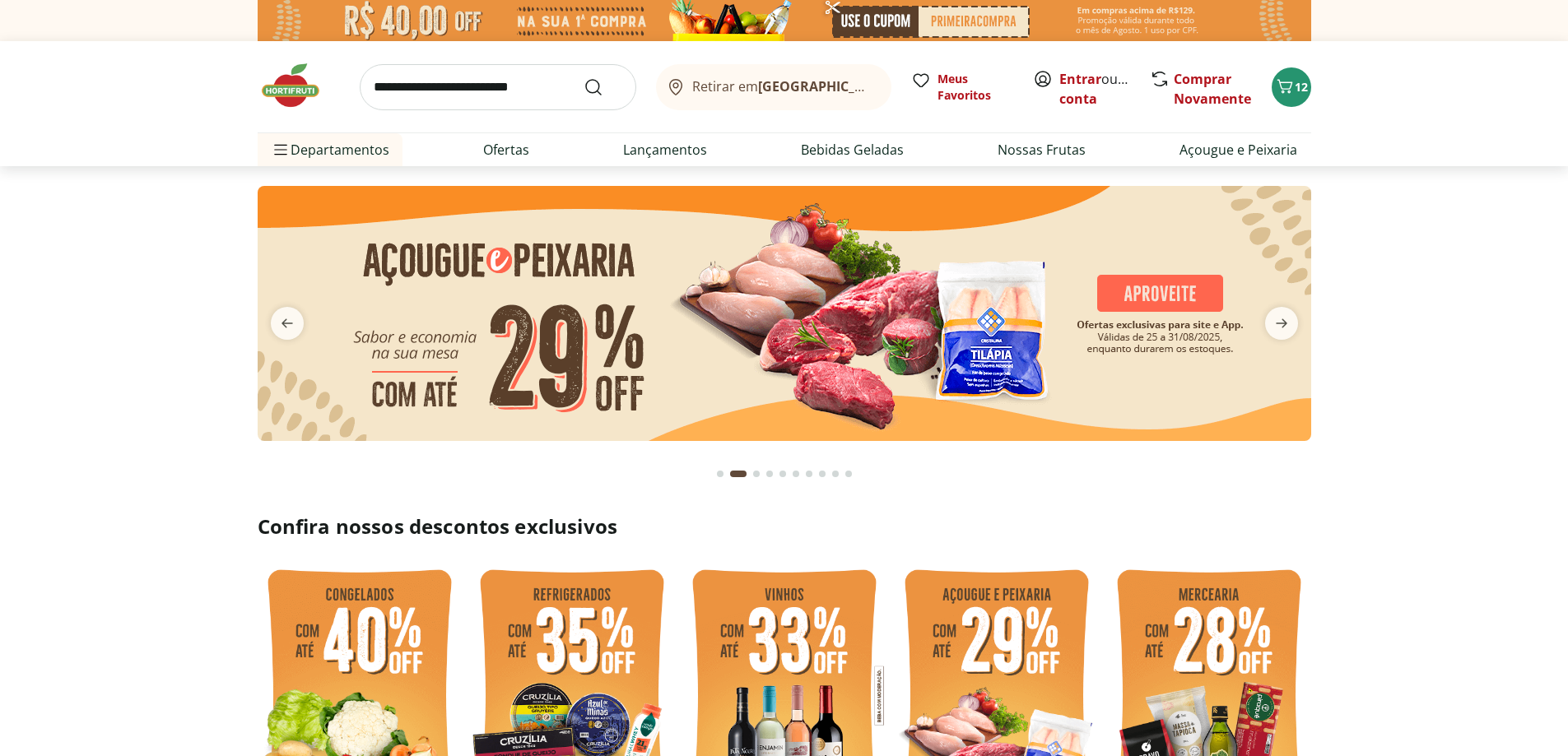
click at [770, 352] on img at bounding box center [784, 314] width 1054 height 255
select select "**********"
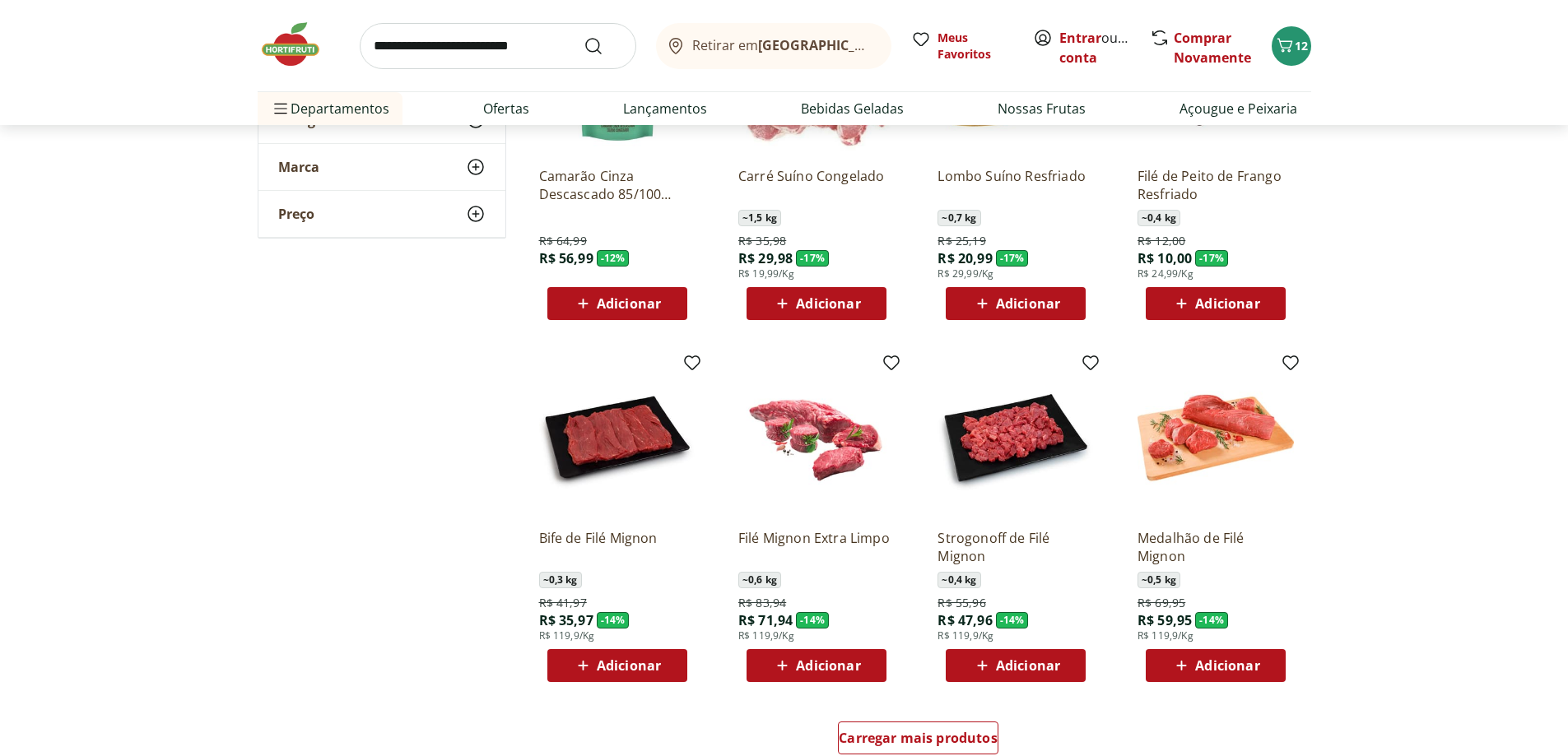
scroll to position [905, 0]
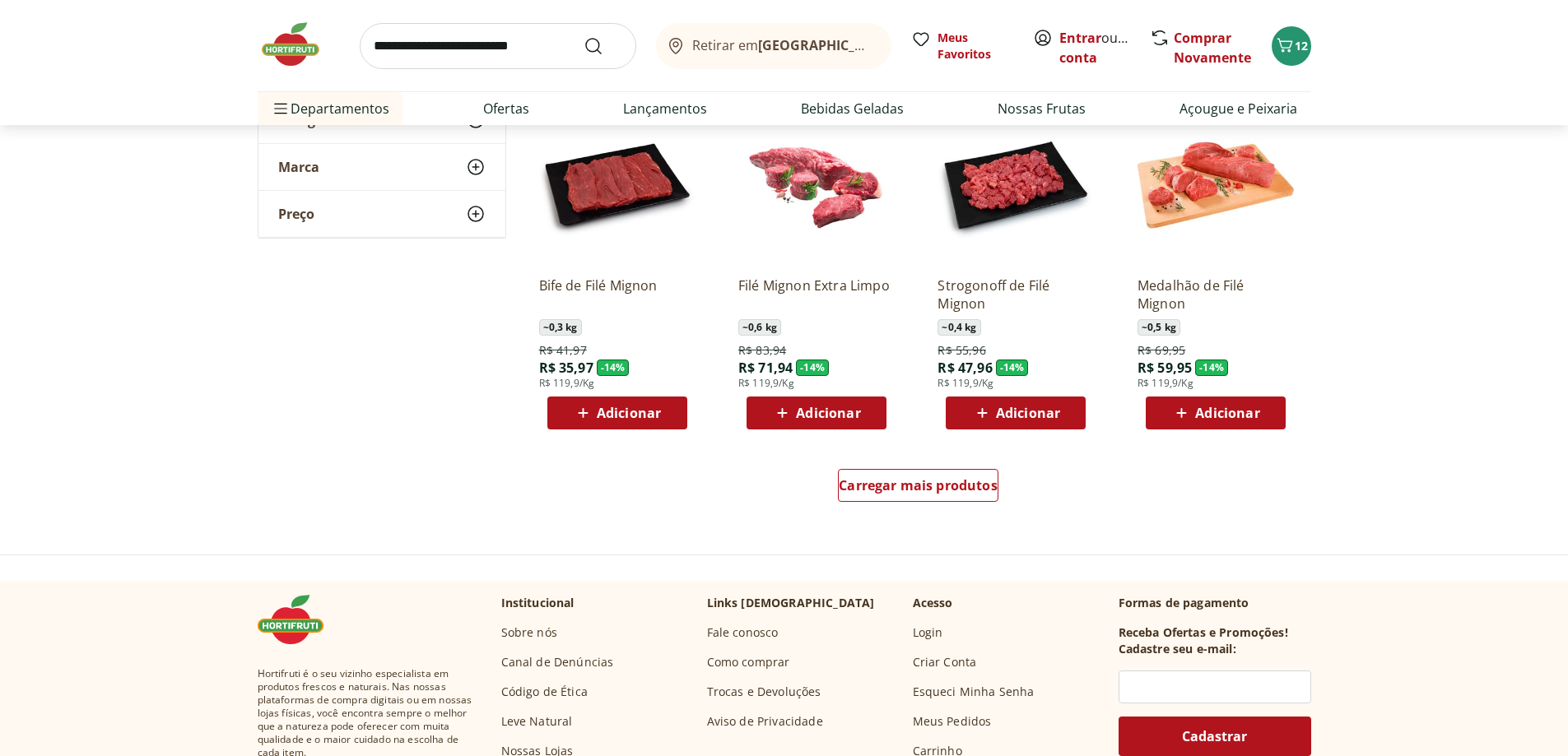
click at [441, 38] on input "search" at bounding box center [497, 46] width 276 height 46
type input "*********"
click at [584, 36] on button "Submit Search" at bounding box center [603, 46] width 40 height 19
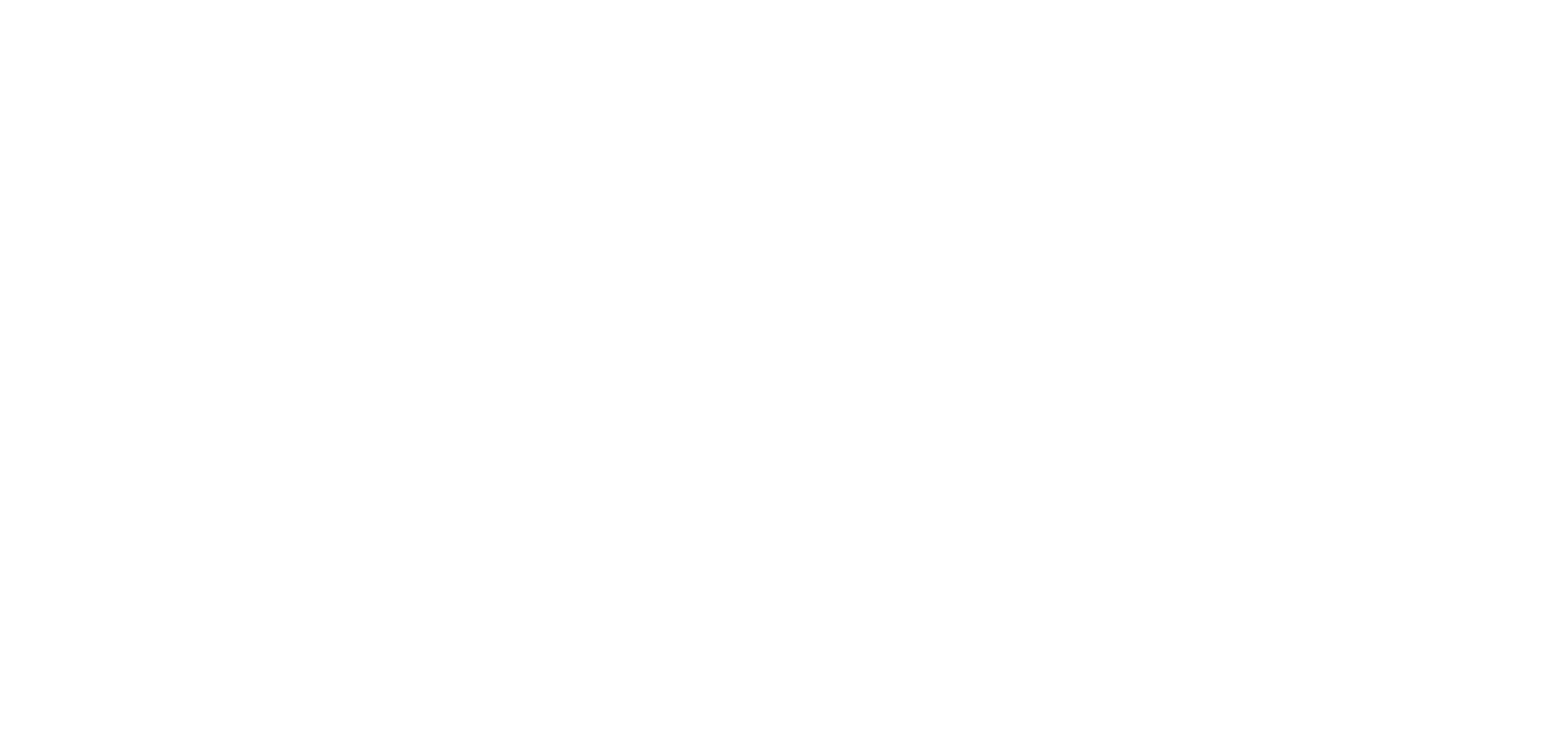
select select "**********"
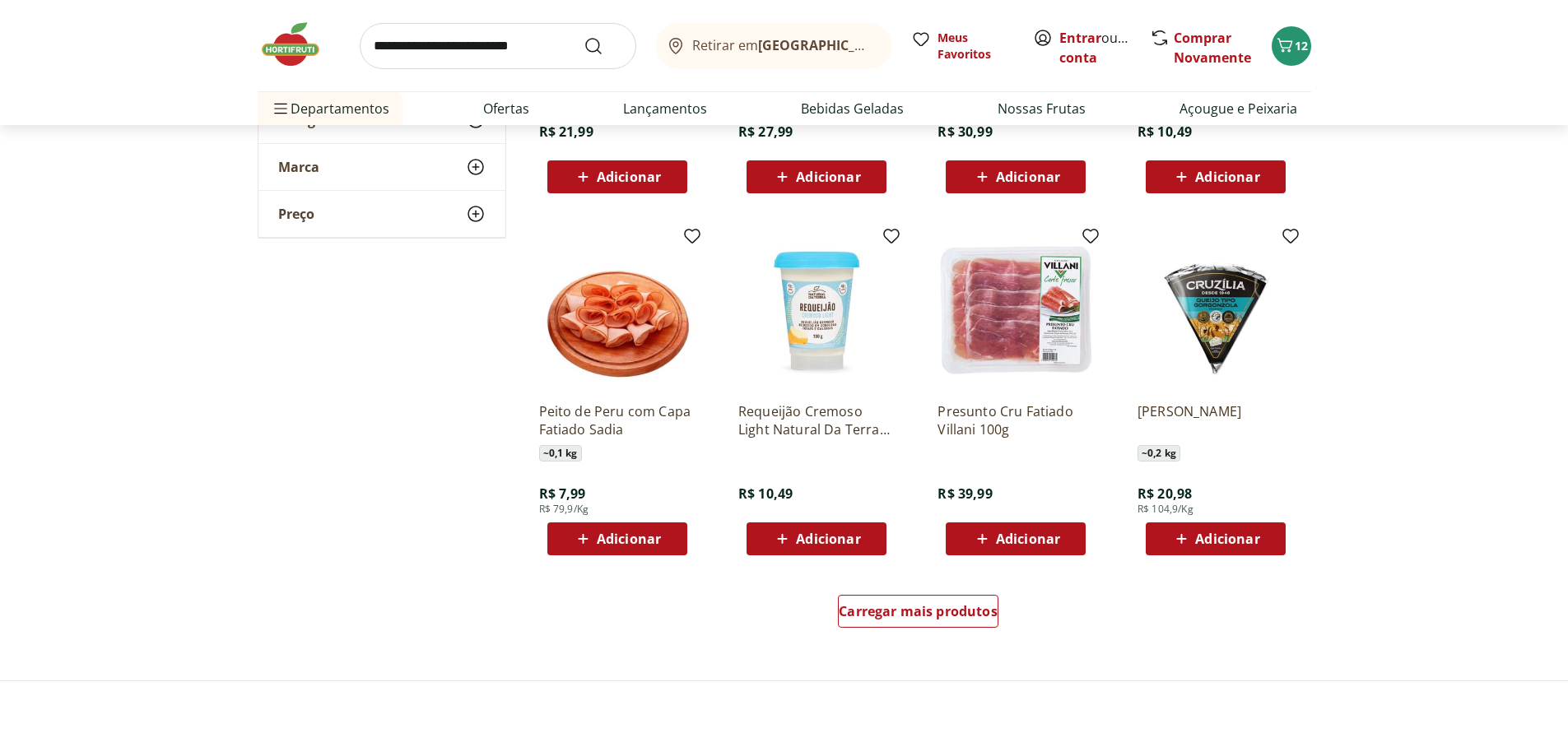
scroll to position [987, 0]
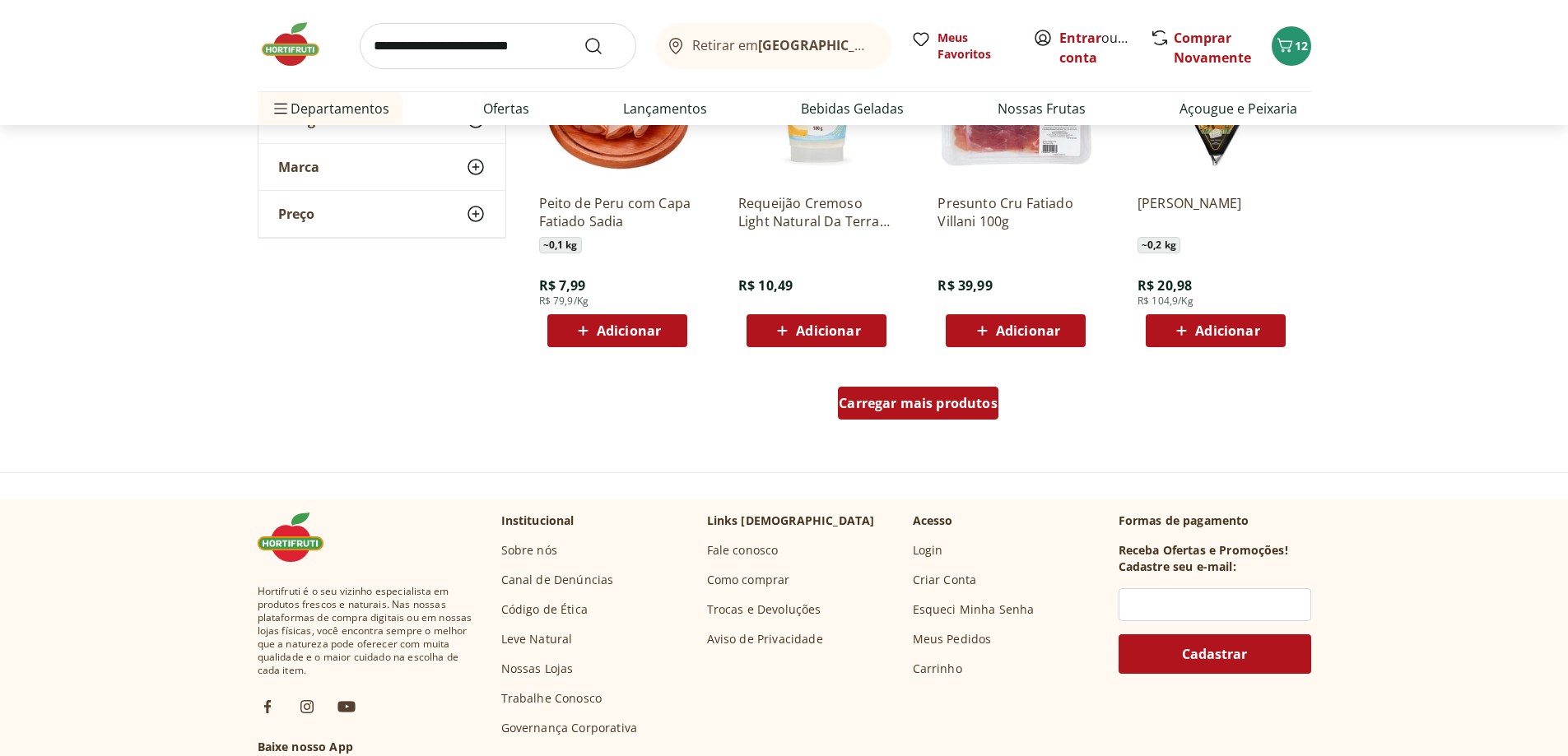
click at [897, 402] on span "Carregar mais produtos" at bounding box center [918, 403] width 159 height 13
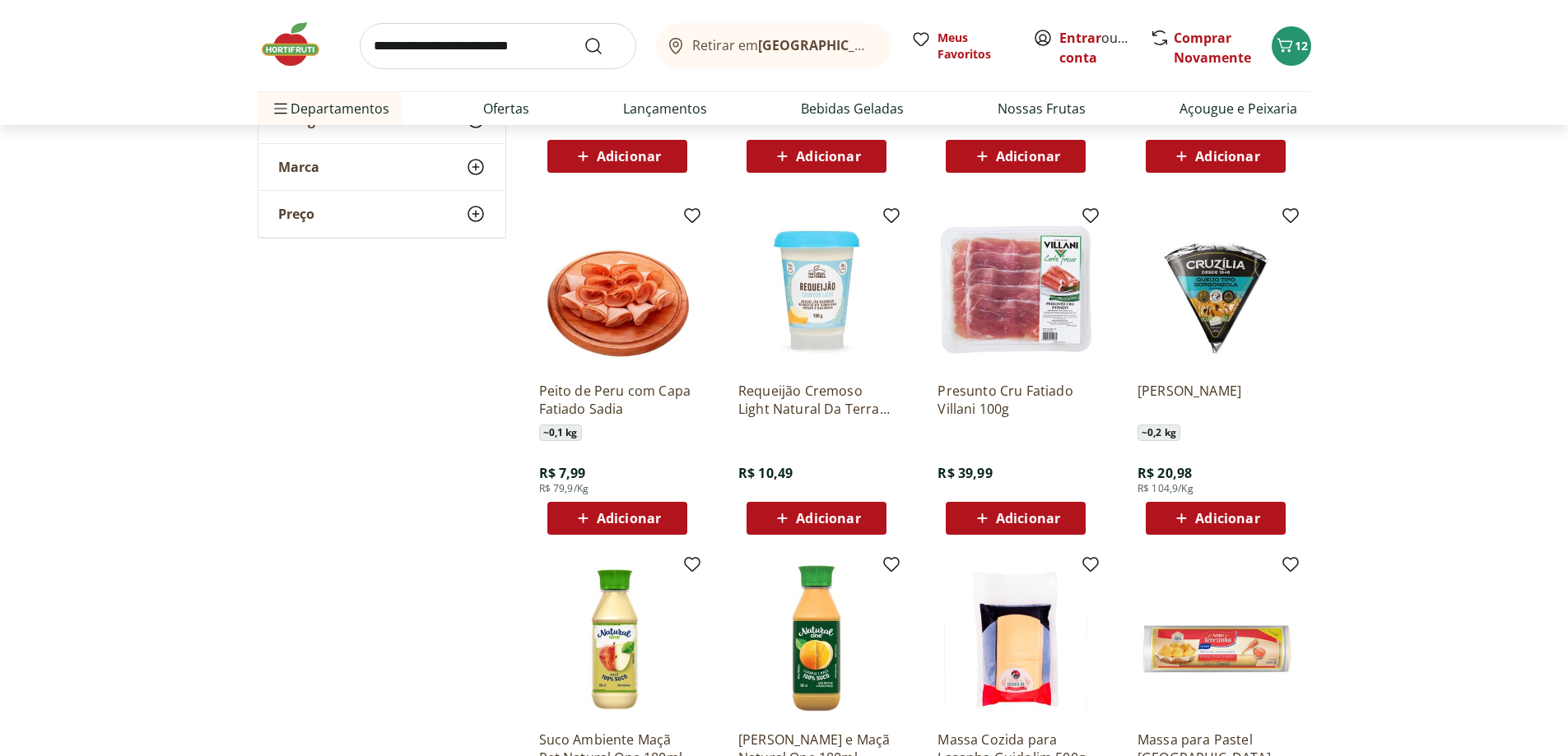
scroll to position [740, 0]
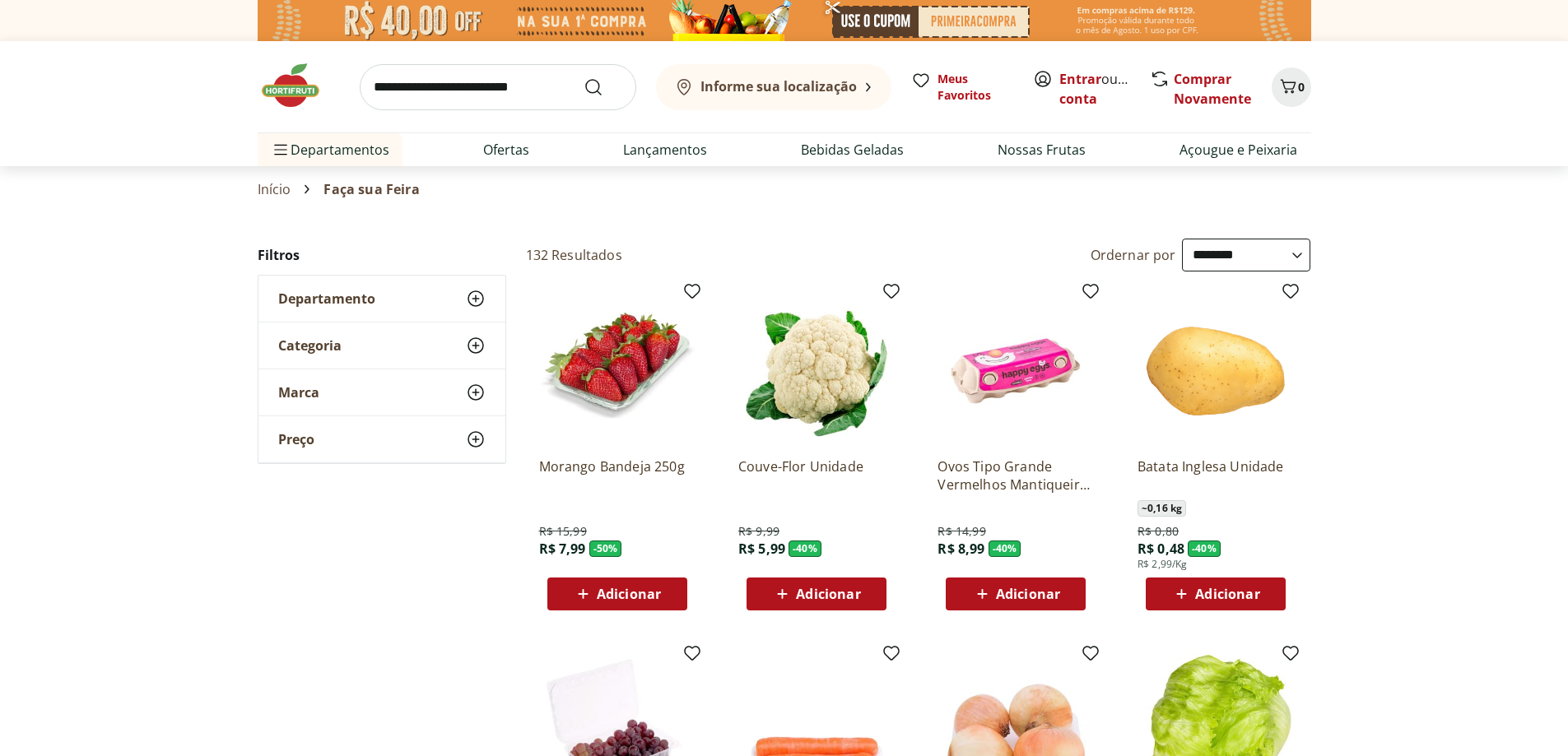
select select "**********"
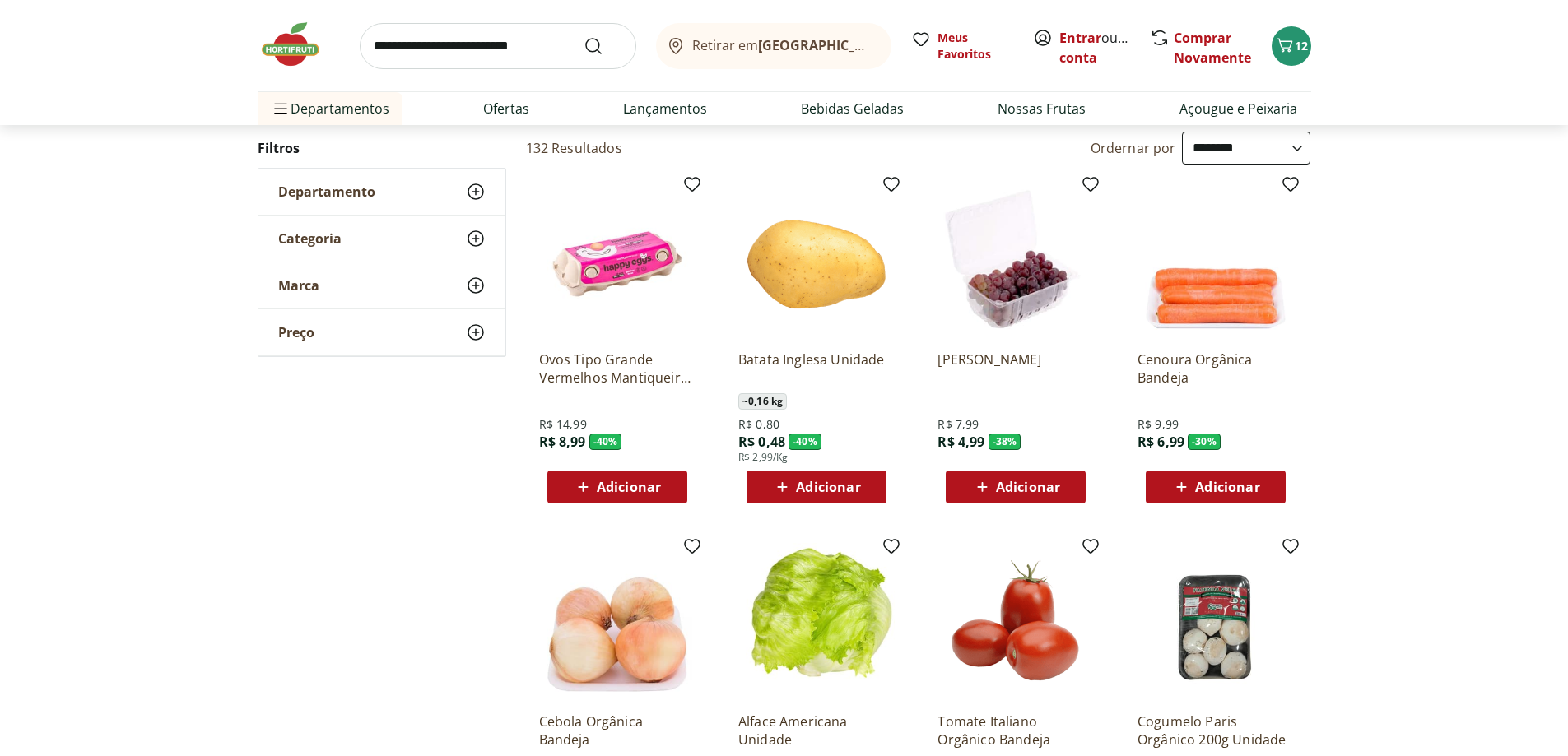
scroll to position [246, 0]
